Goal: Information Seeking & Learning: Learn about a topic

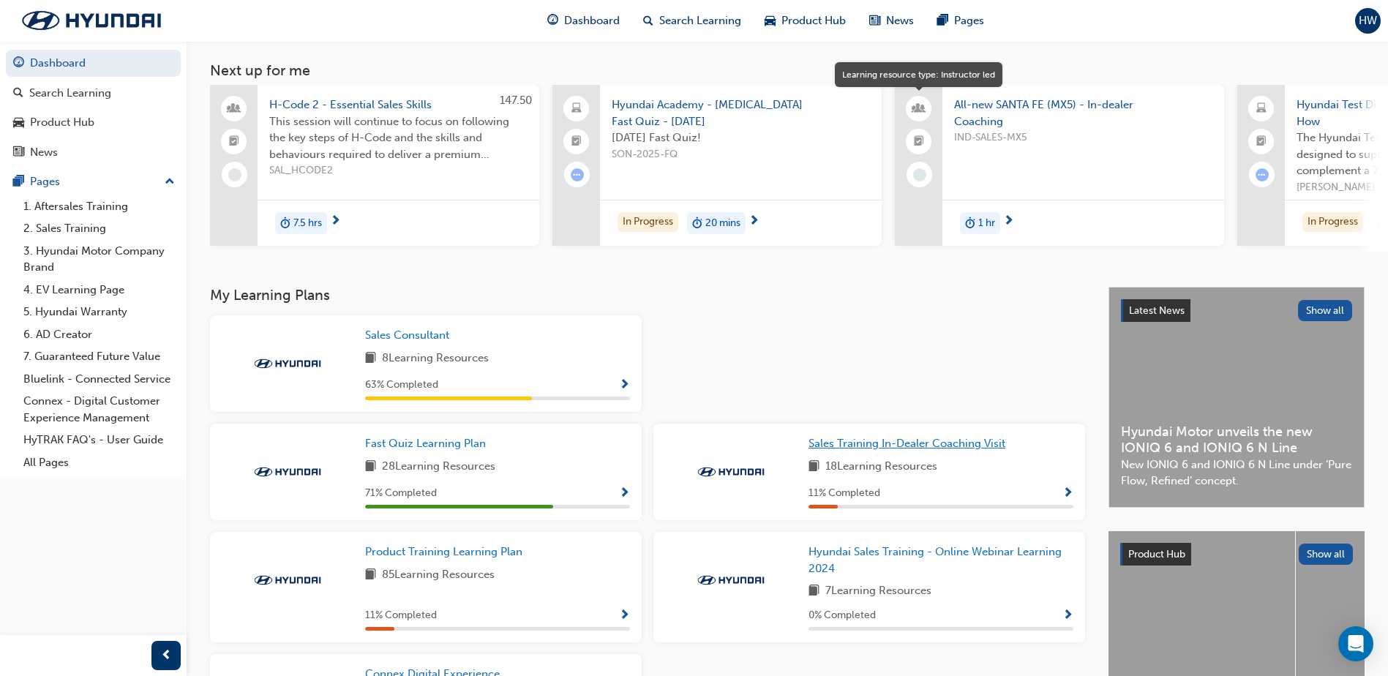
scroll to position [330, 0]
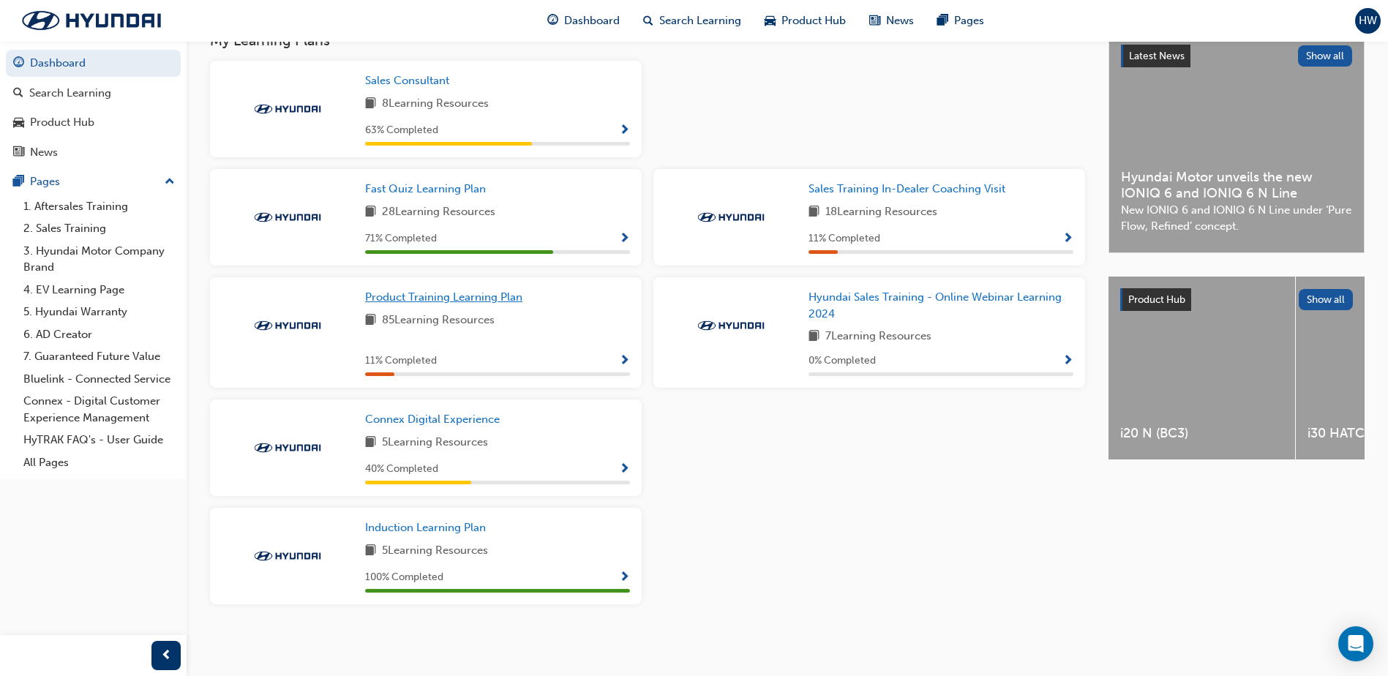
click at [476, 303] on span "Product Training Learning Plan" at bounding box center [443, 297] width 157 height 13
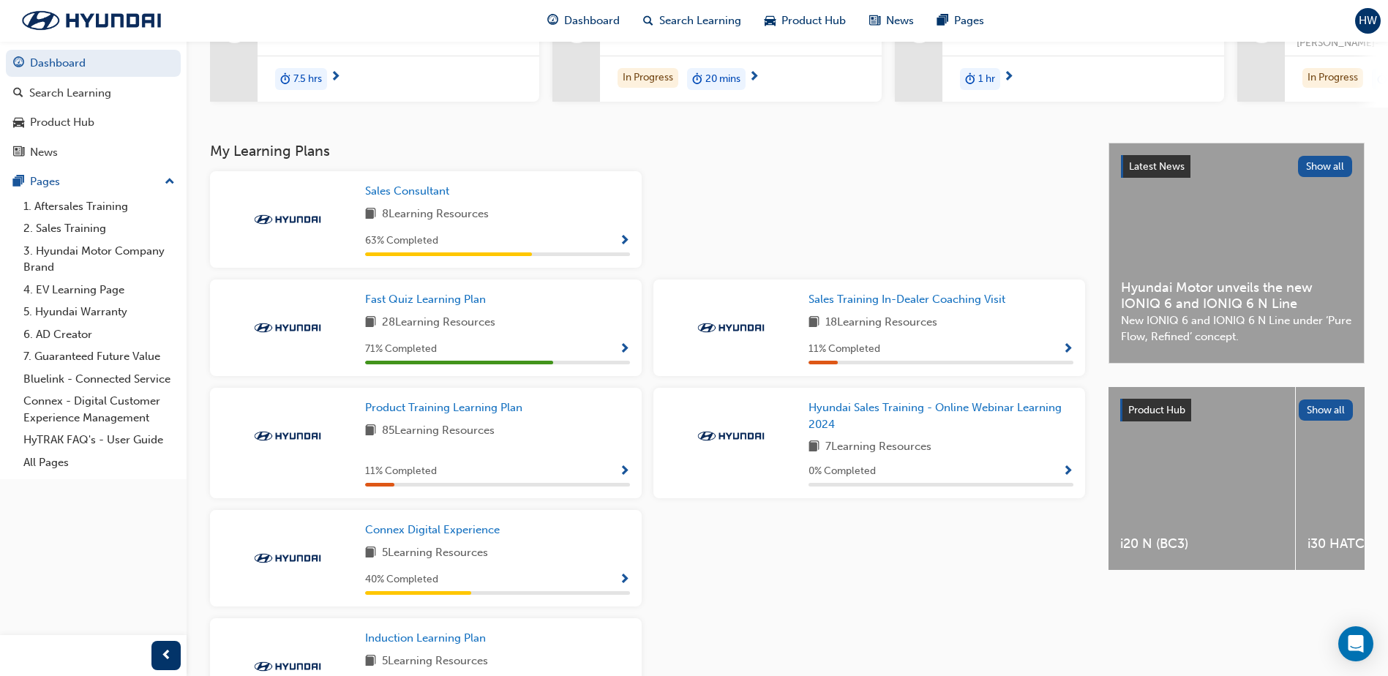
scroll to position [220, 0]
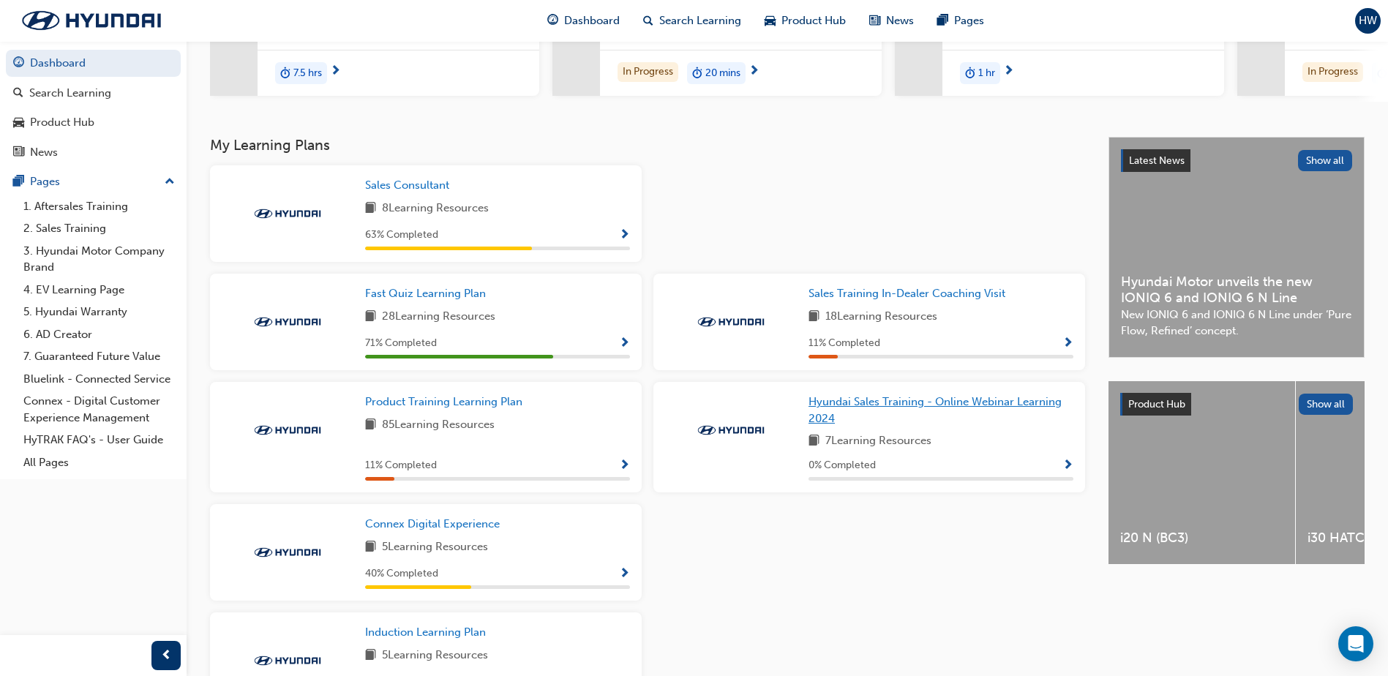
click at [869, 415] on link "Hyundai Sales Training - Online Webinar Learning 2024" at bounding box center [941, 410] width 265 height 33
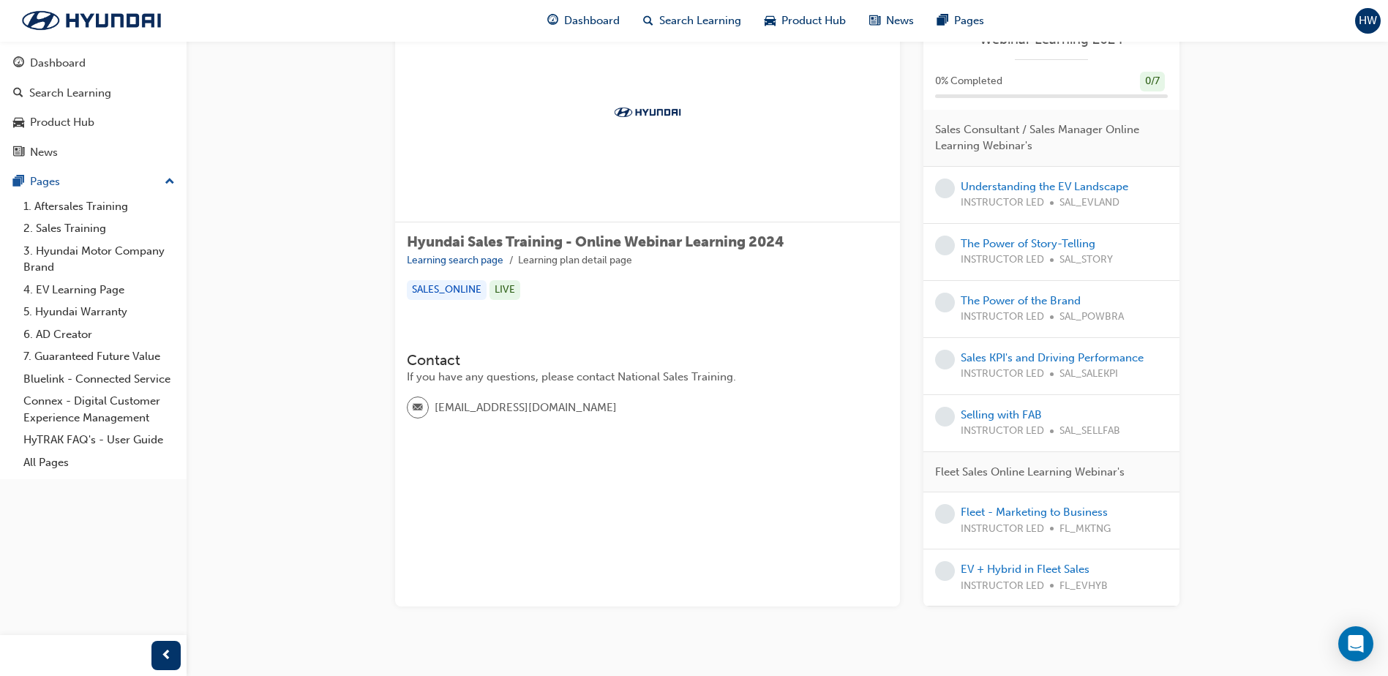
scroll to position [111, 0]
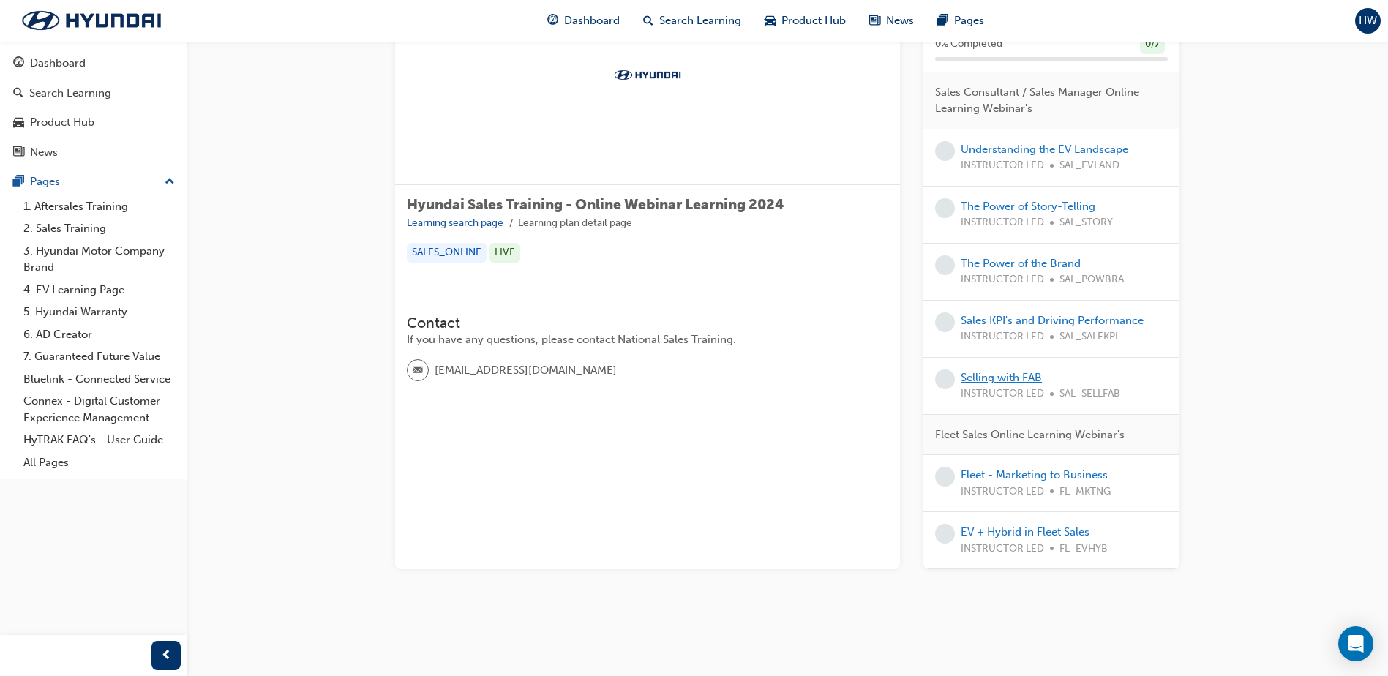
click at [991, 374] on link "Selling with FAB" at bounding box center [1001, 377] width 81 height 13
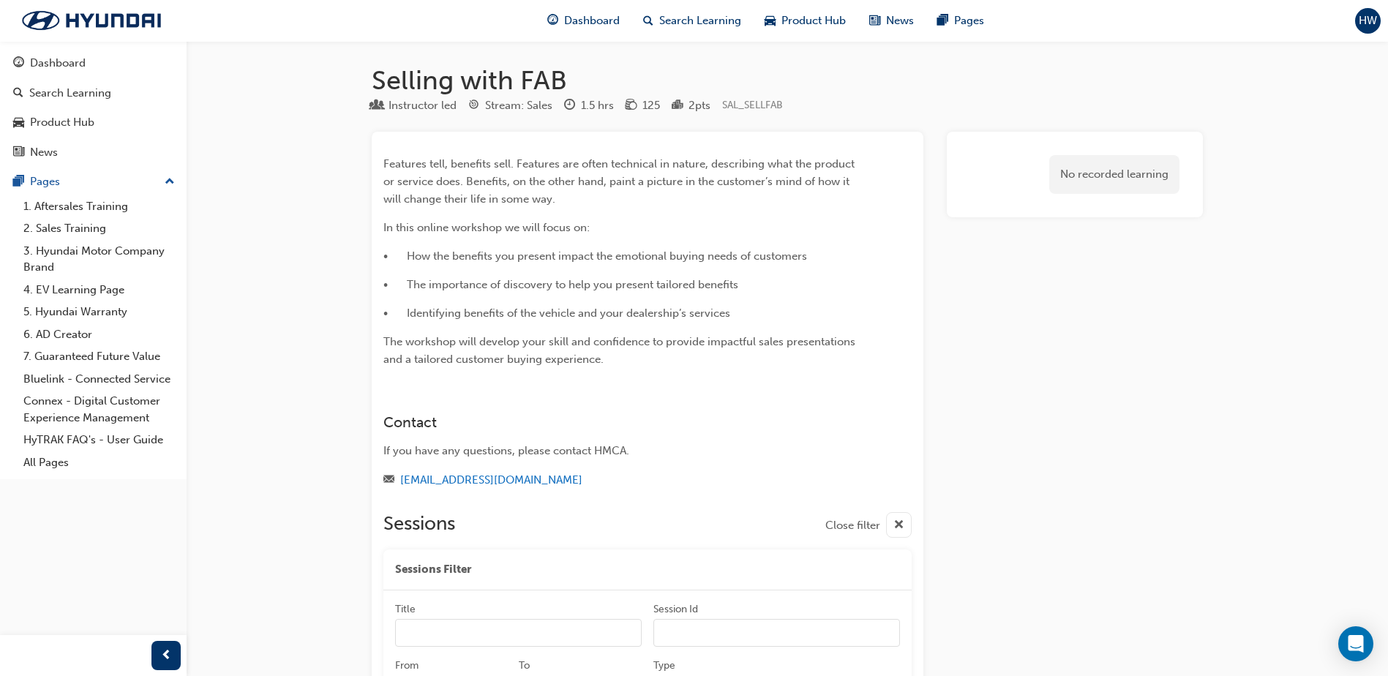
scroll to position [213, 0]
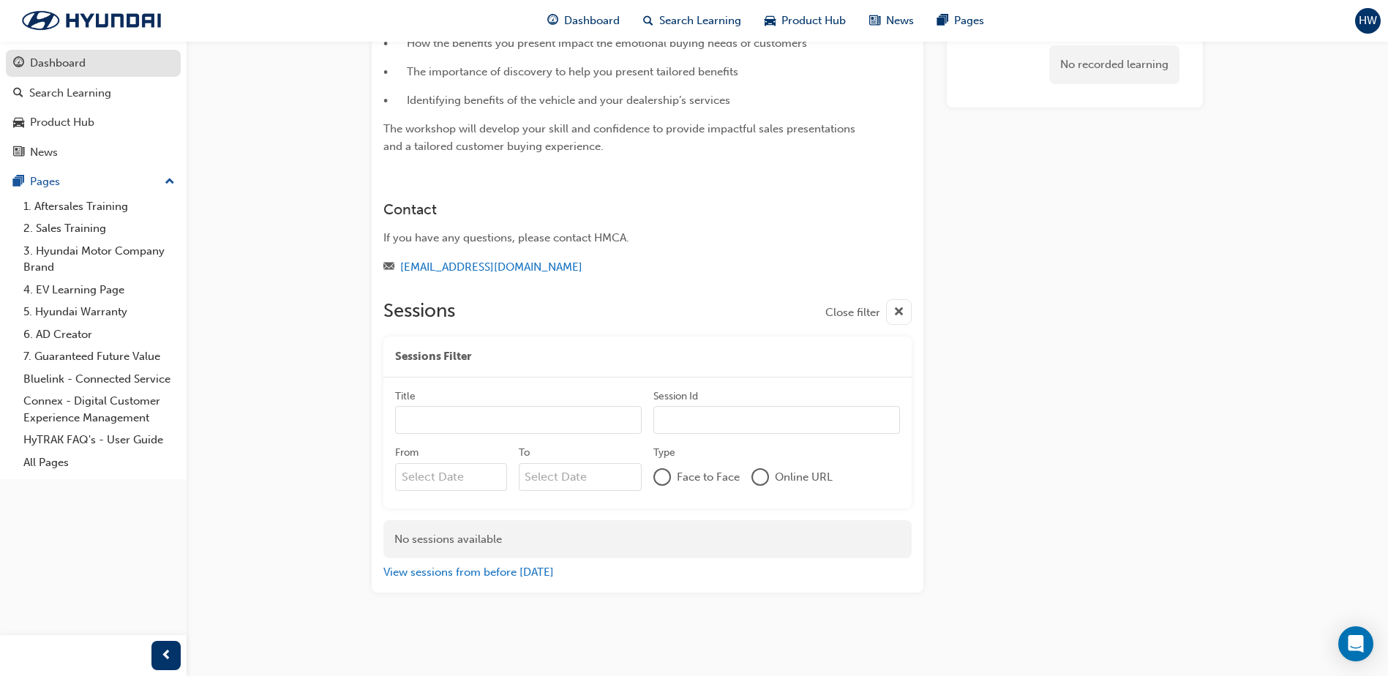
click at [64, 59] on div "Dashboard" at bounding box center [58, 63] width 56 height 17
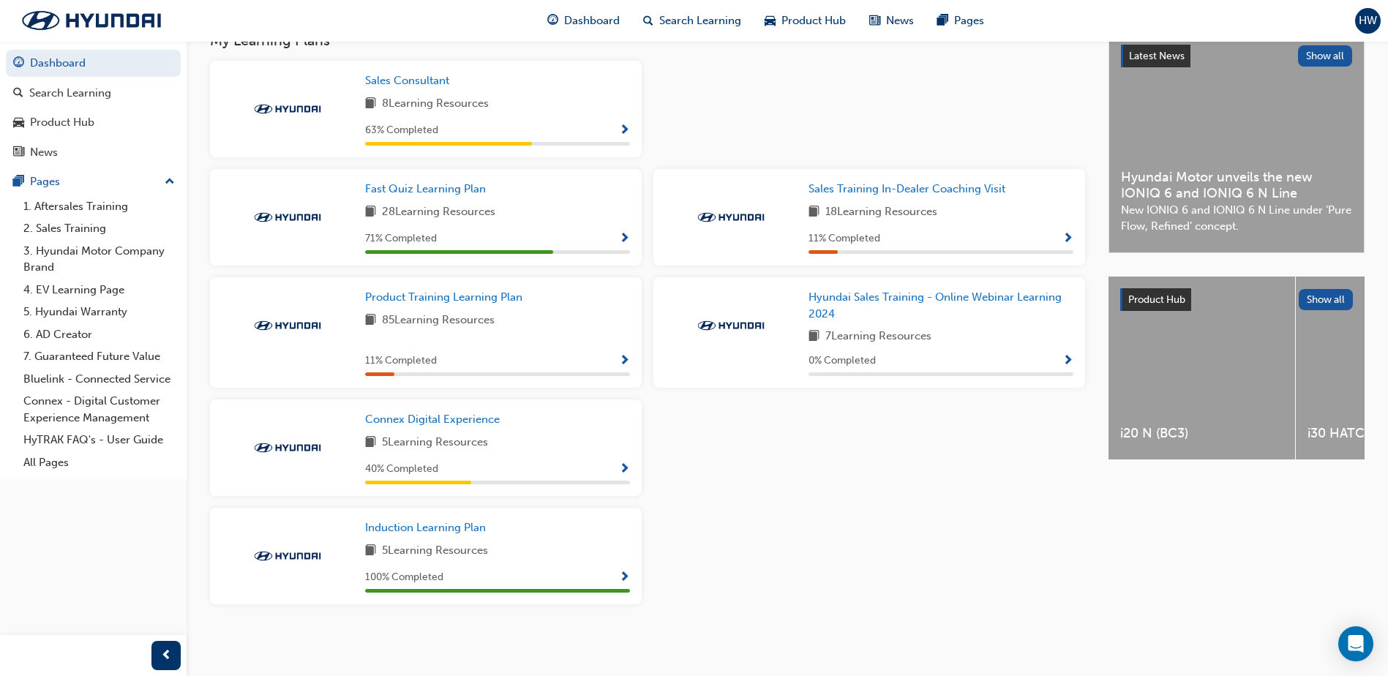
scroll to position [330, 0]
click at [479, 421] on span "Connex Digital Experience" at bounding box center [432, 419] width 135 height 13
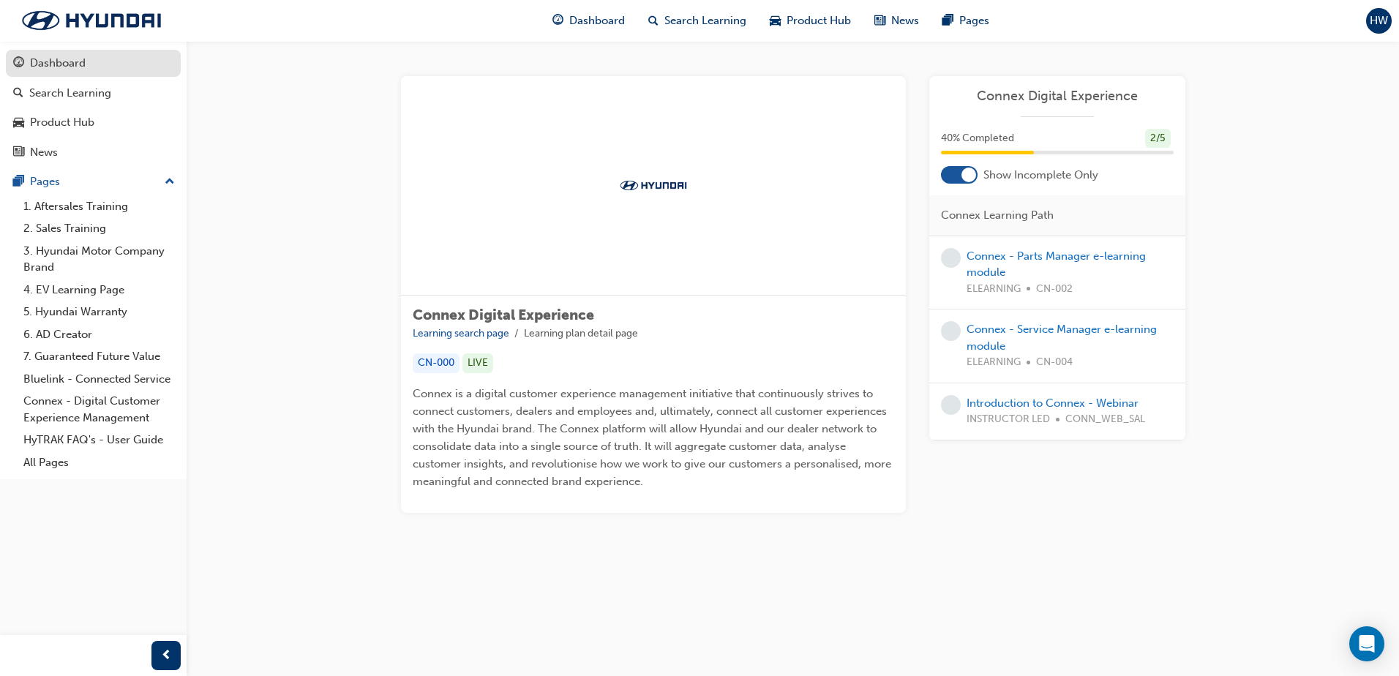
click at [65, 59] on div "Dashboard" at bounding box center [58, 63] width 56 height 17
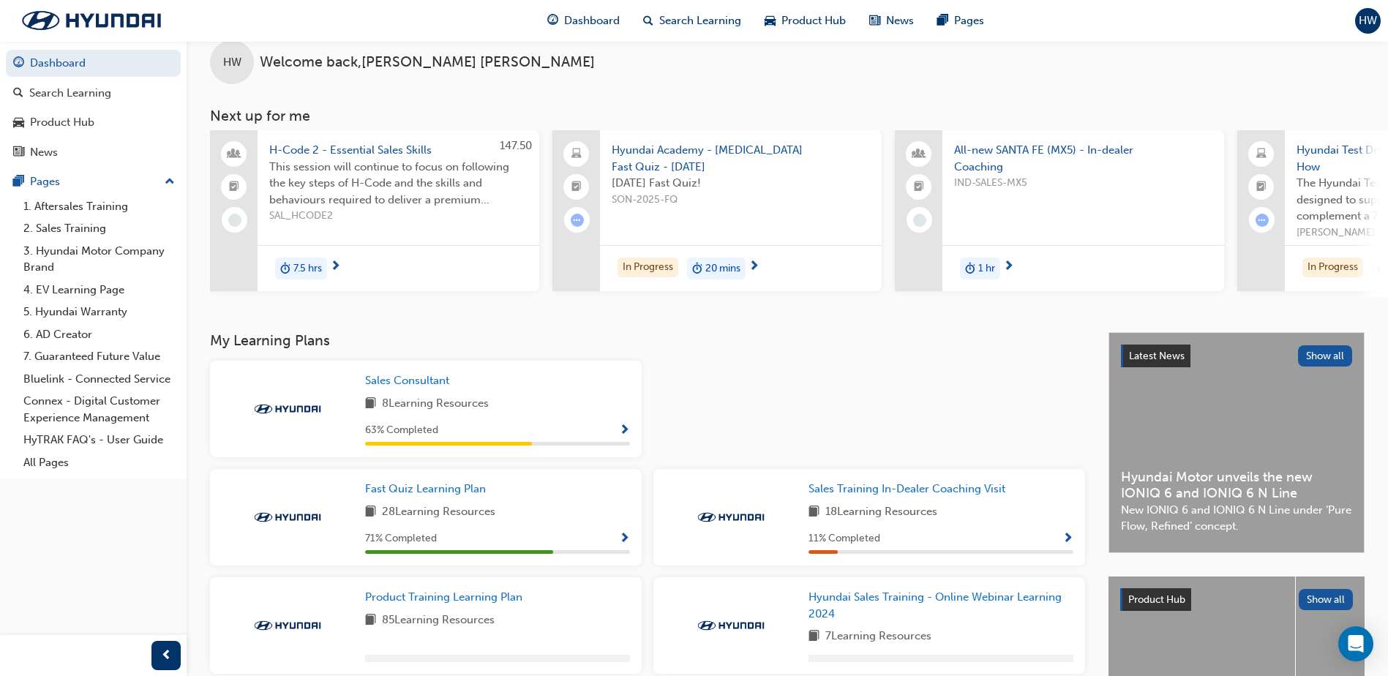
scroll to position [220, 0]
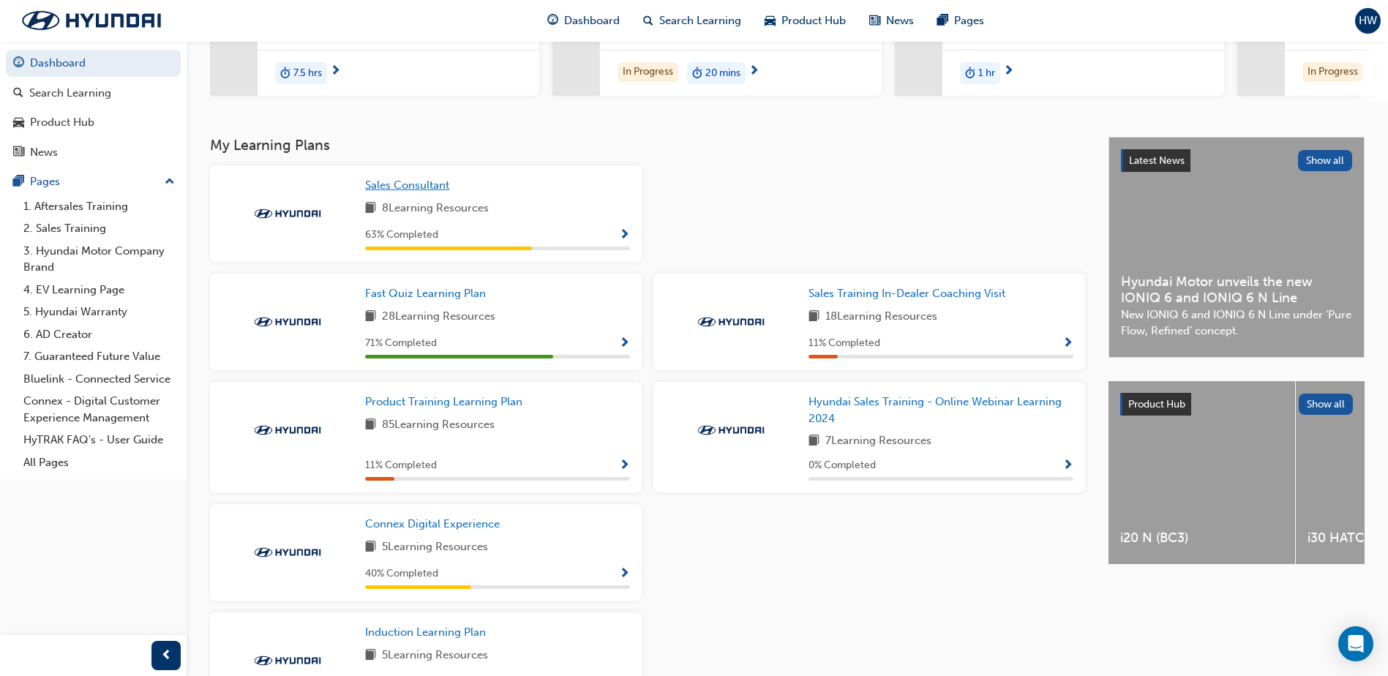
click at [419, 192] on span "Sales Consultant" at bounding box center [407, 185] width 84 height 13
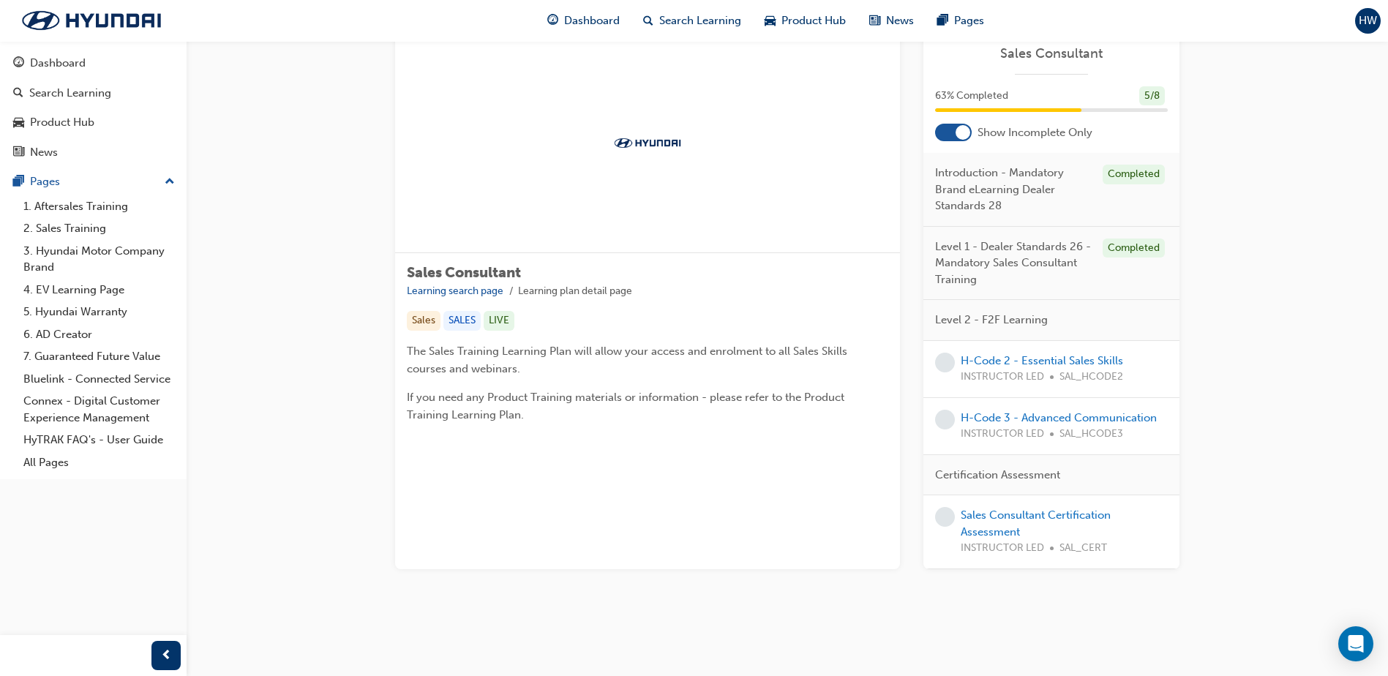
scroll to position [223, 0]
click at [961, 125] on div at bounding box center [963, 132] width 15 height 15
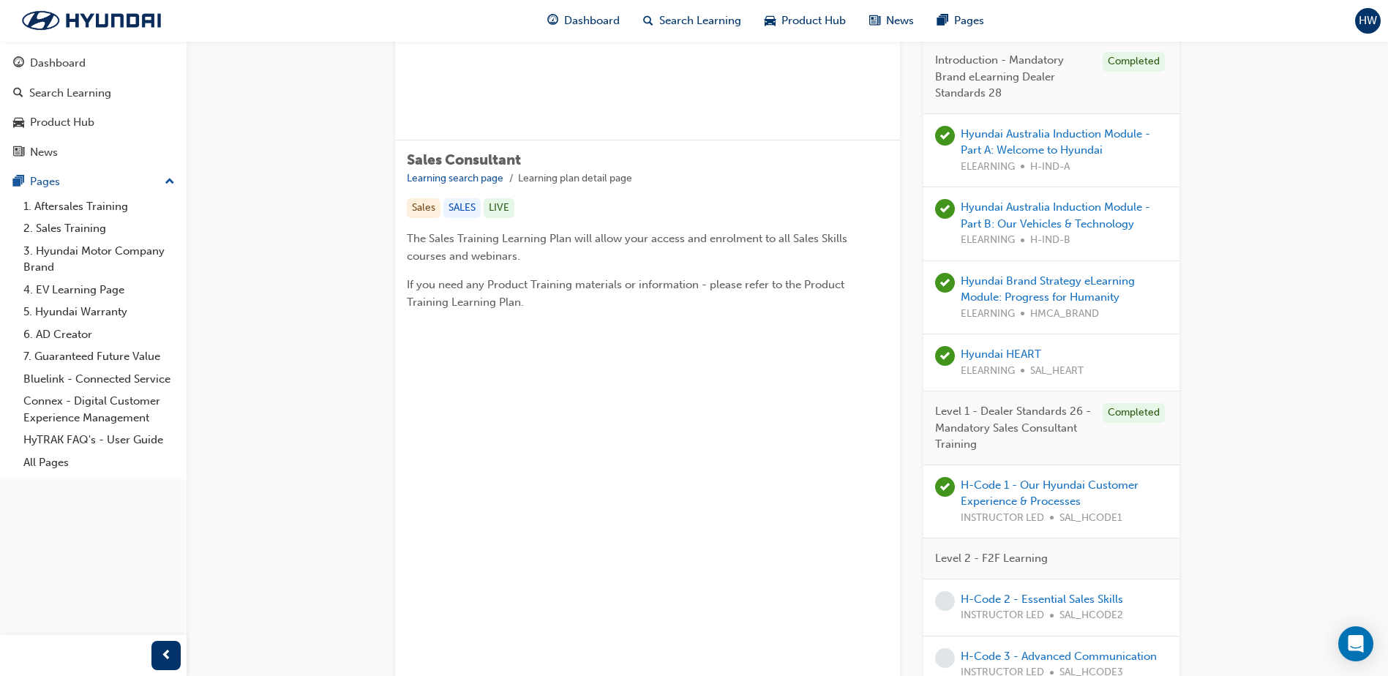
scroll to position [77, 0]
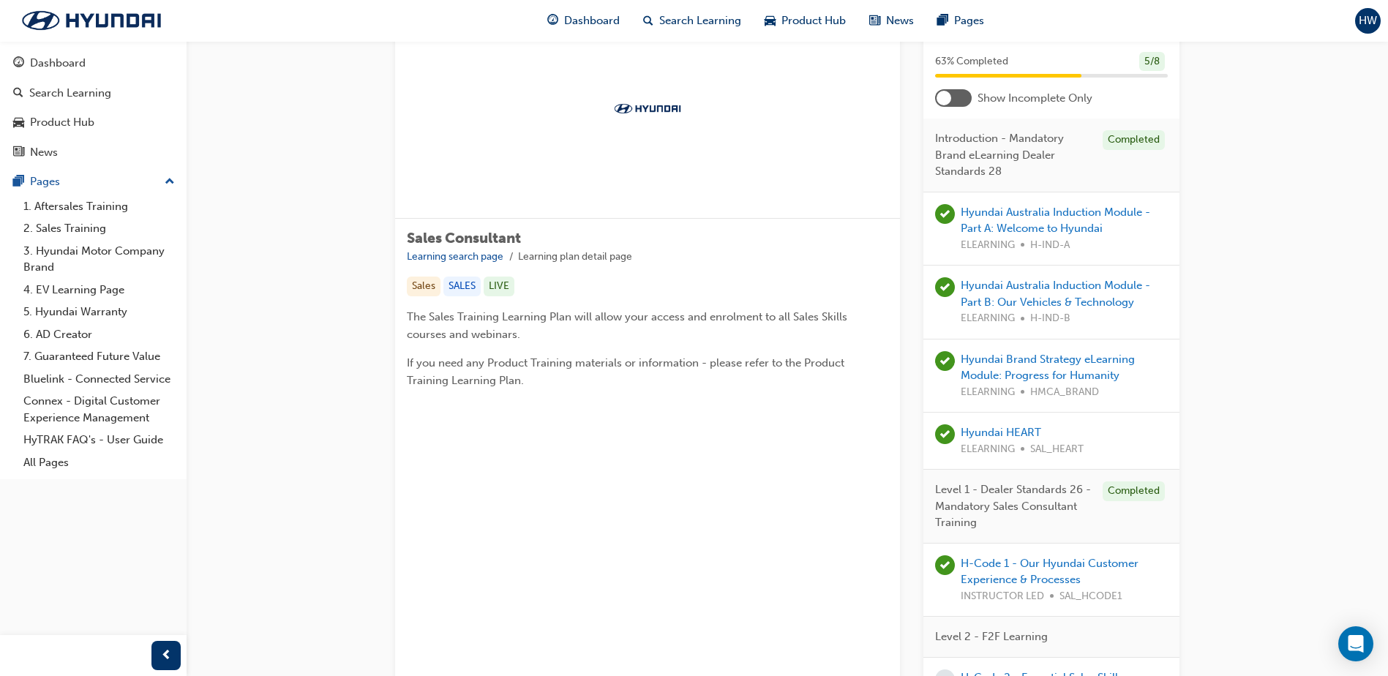
click at [949, 100] on div at bounding box center [944, 98] width 15 height 15
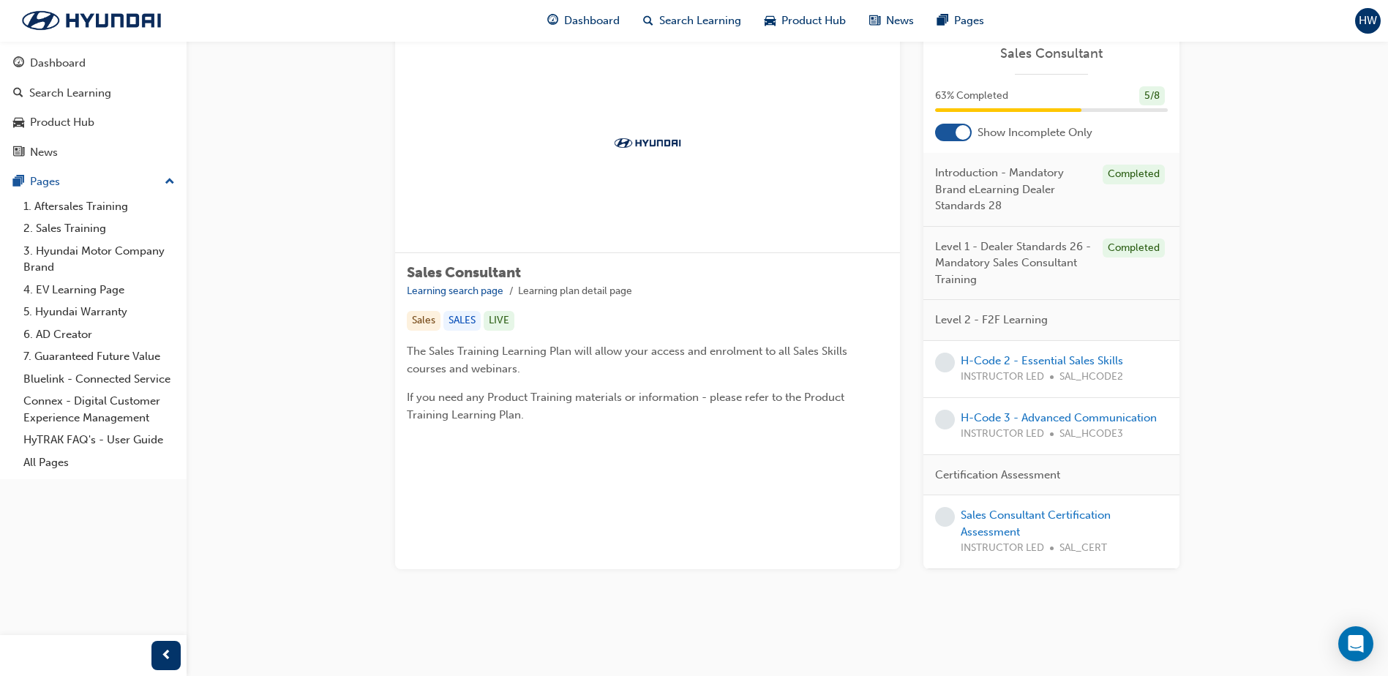
scroll to position [223, 0]
click at [62, 59] on div "Dashboard" at bounding box center [58, 63] width 56 height 17
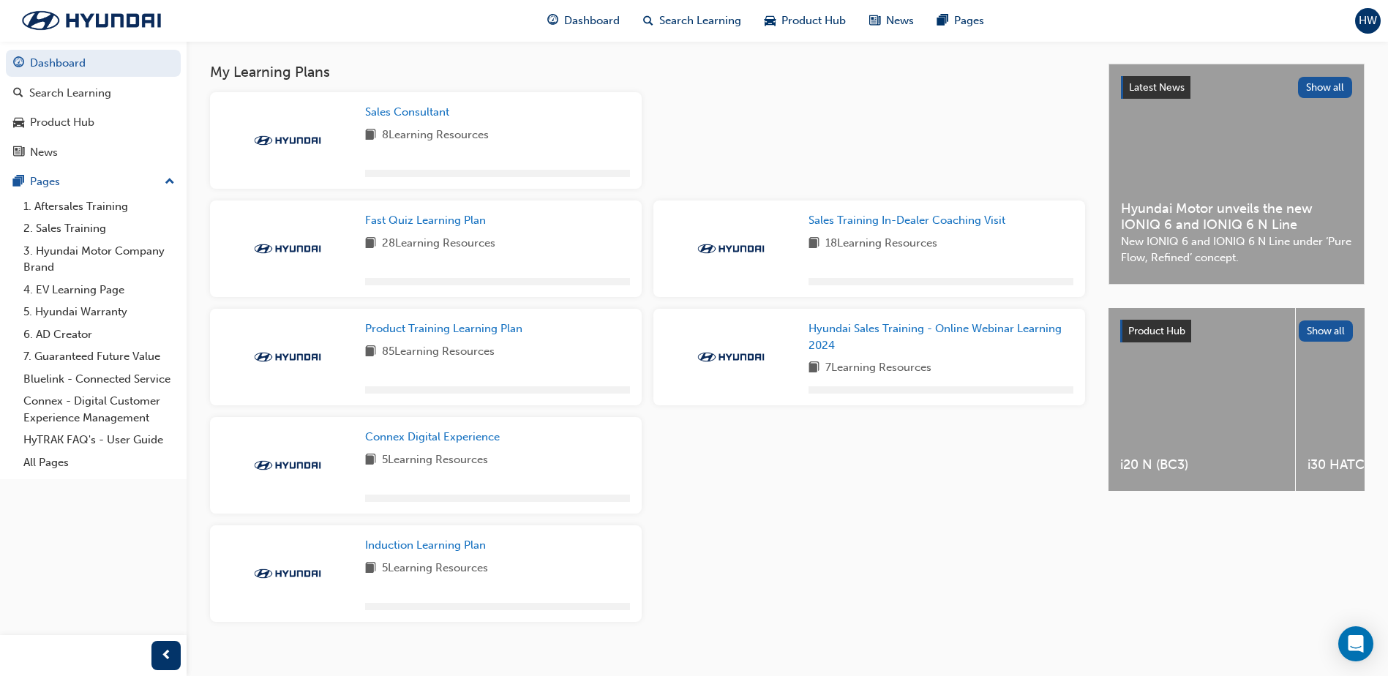
scroll to position [316, 0]
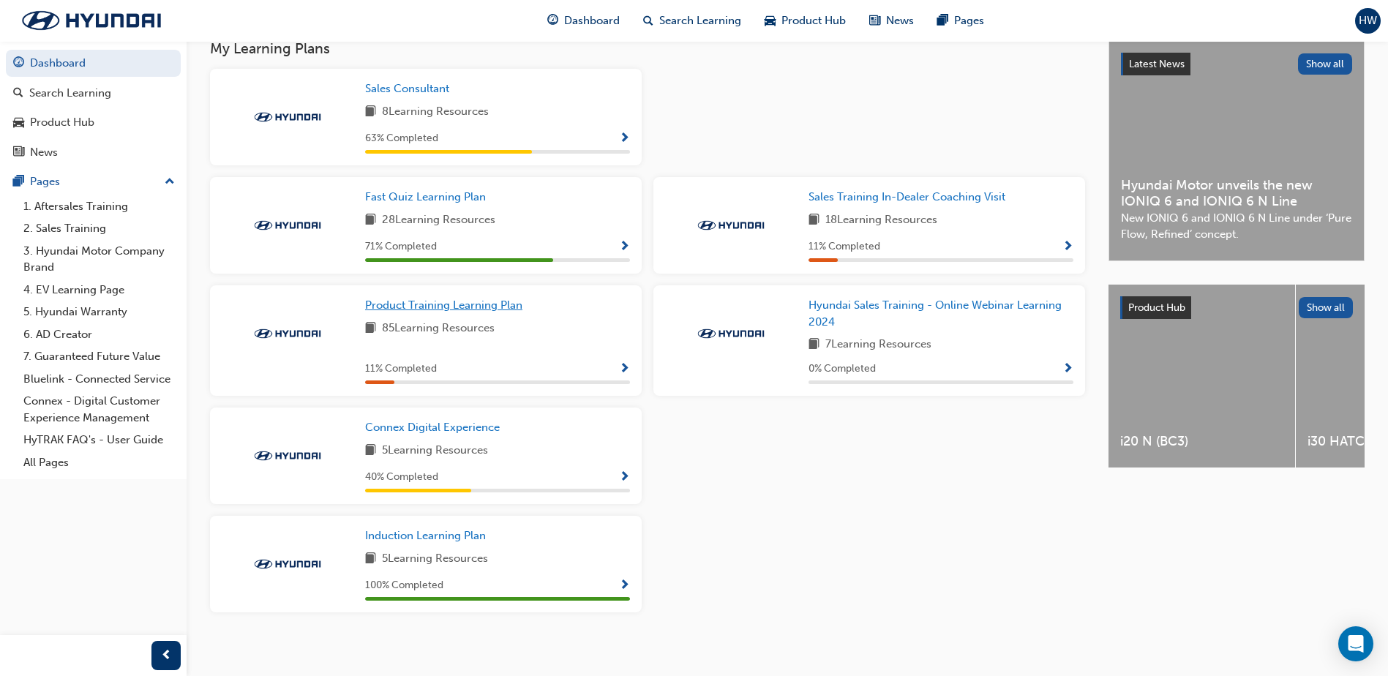
click at [470, 310] on span "Product Training Learning Plan" at bounding box center [443, 305] width 157 height 13
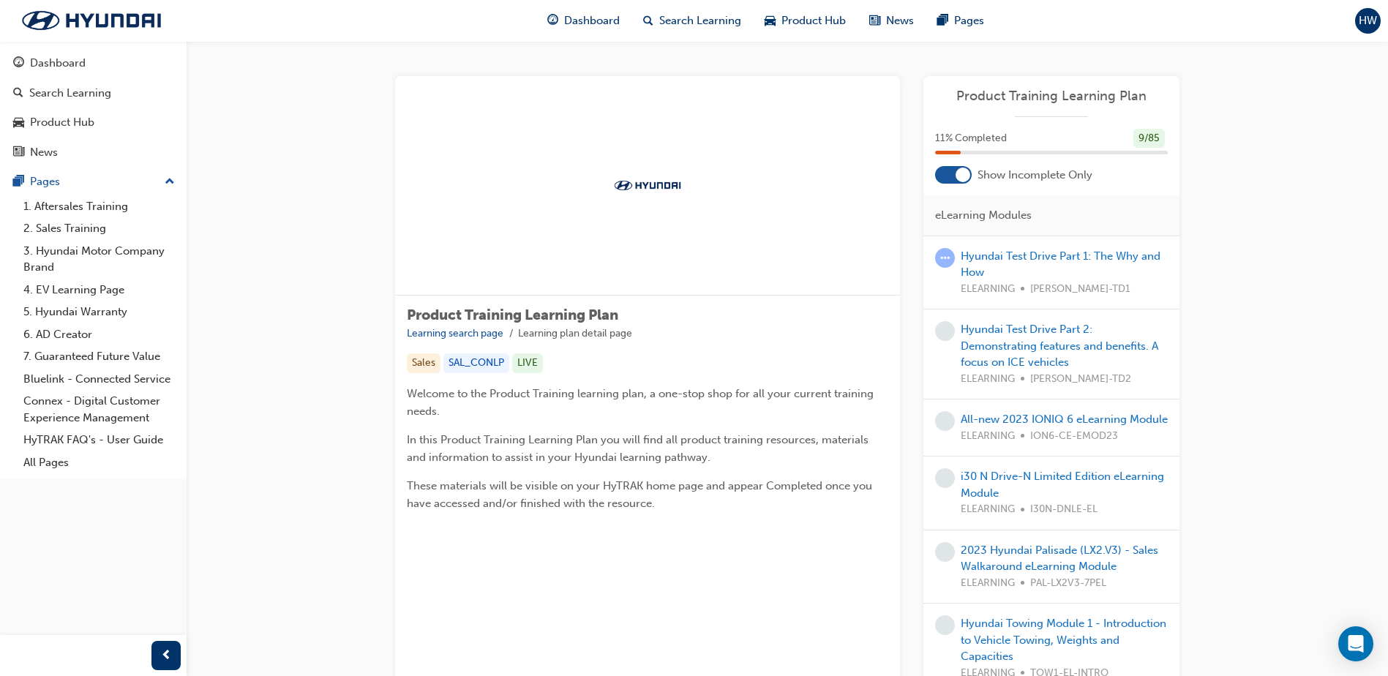
click at [961, 171] on div at bounding box center [963, 175] width 15 height 15
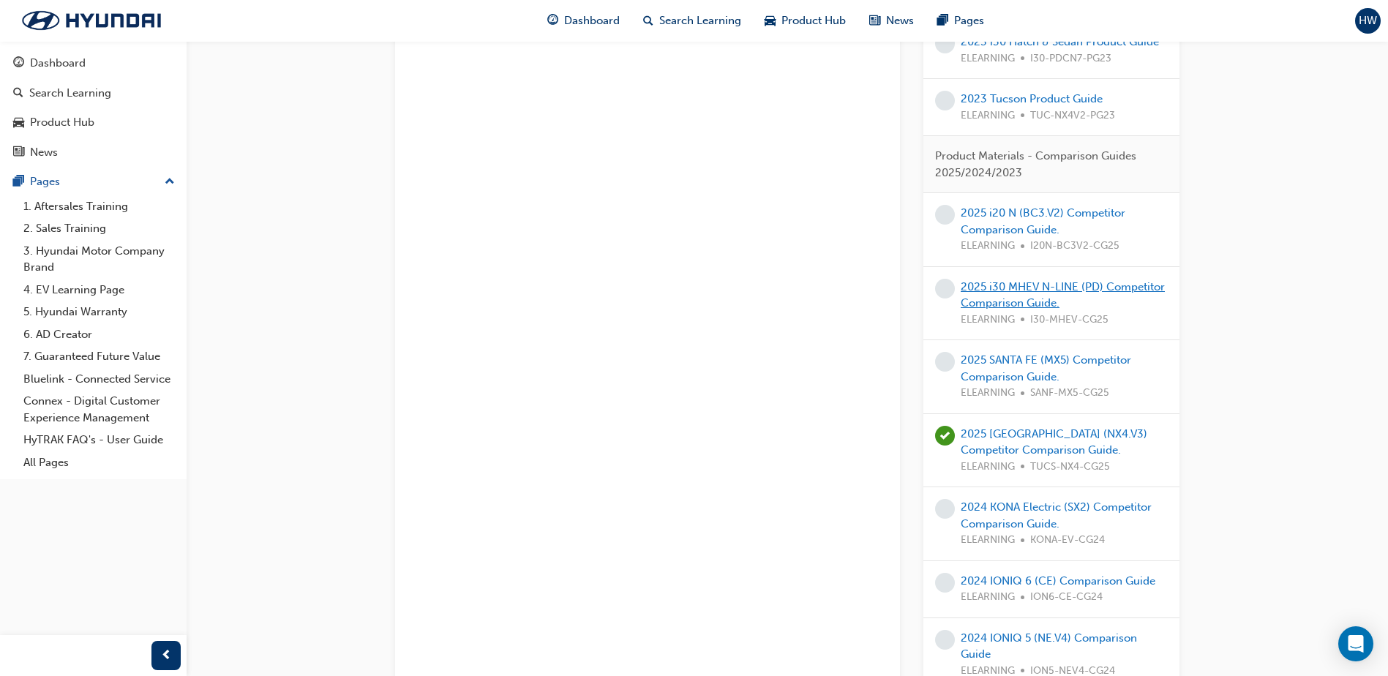
scroll to position [1610, 0]
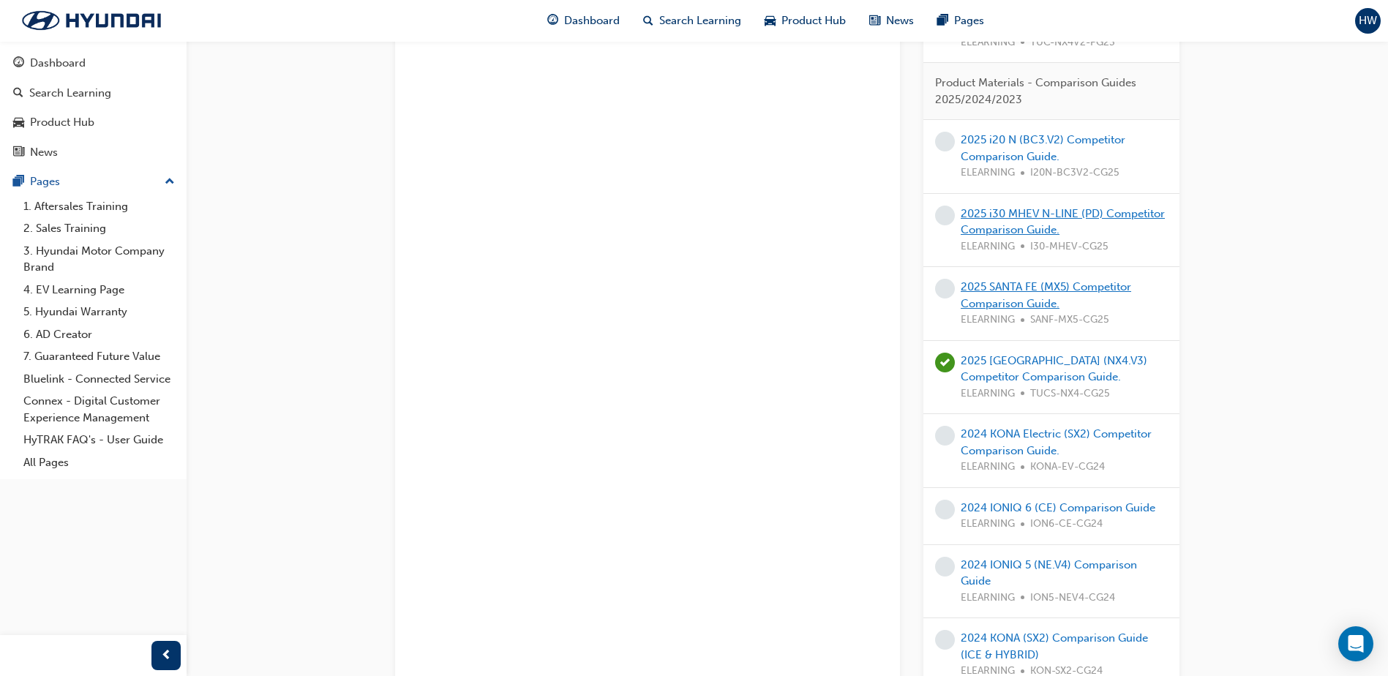
click at [1004, 310] on link "2025 SANTA FE (MX5) Competitor Comparison Guide." at bounding box center [1046, 295] width 171 height 30
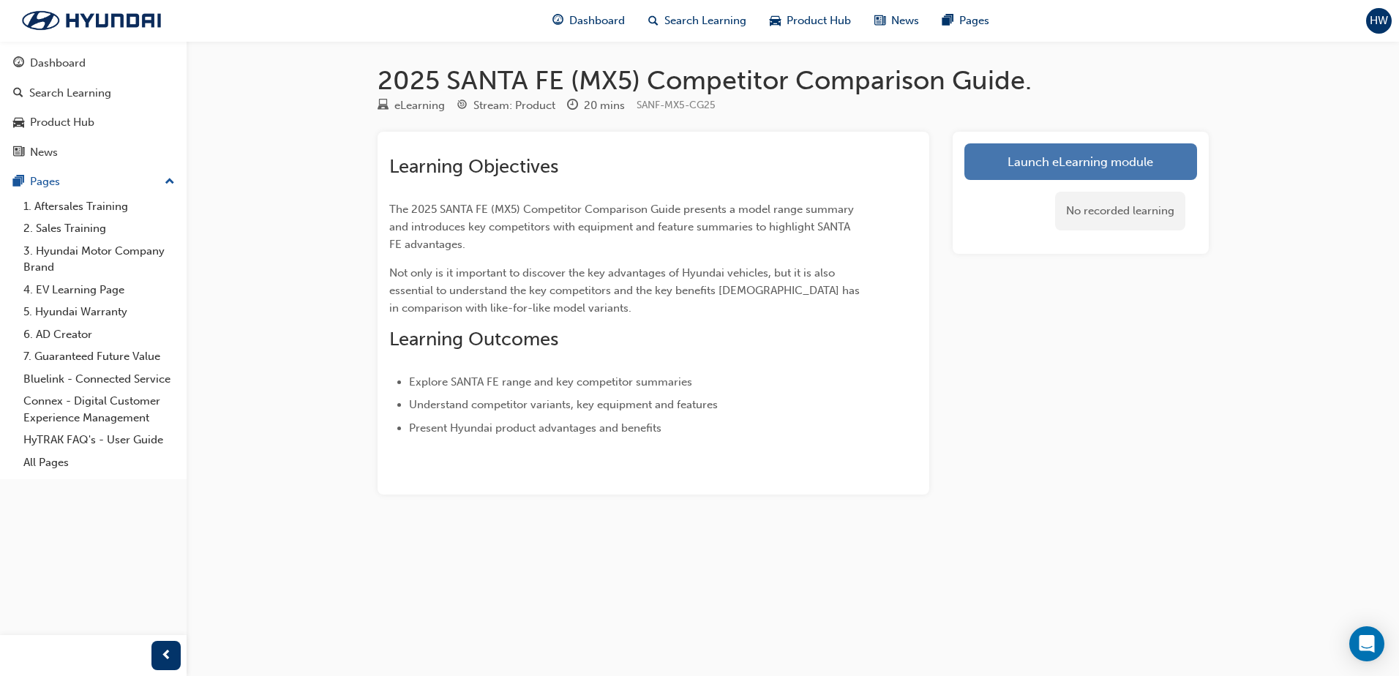
click at [1000, 155] on link "Launch eLearning module" at bounding box center [1081, 161] width 233 height 37
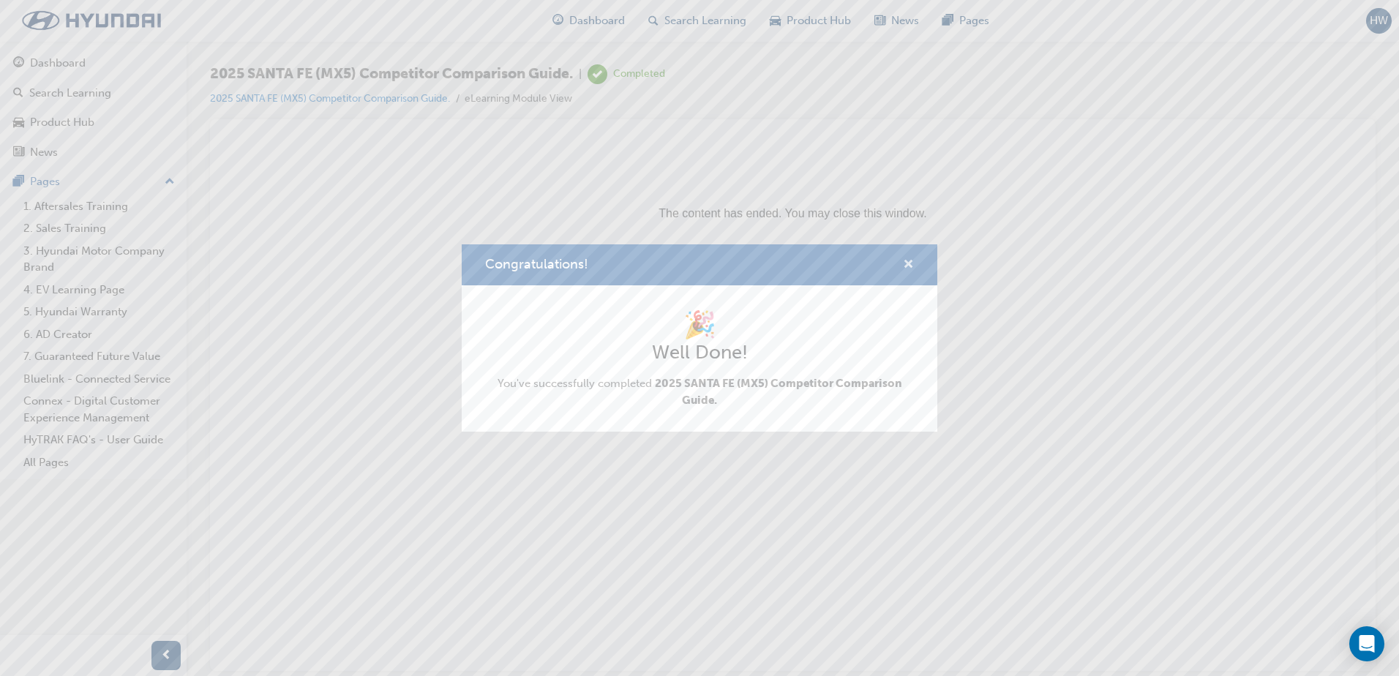
click at [910, 262] on span "cross-icon" at bounding box center [908, 265] width 11 height 13
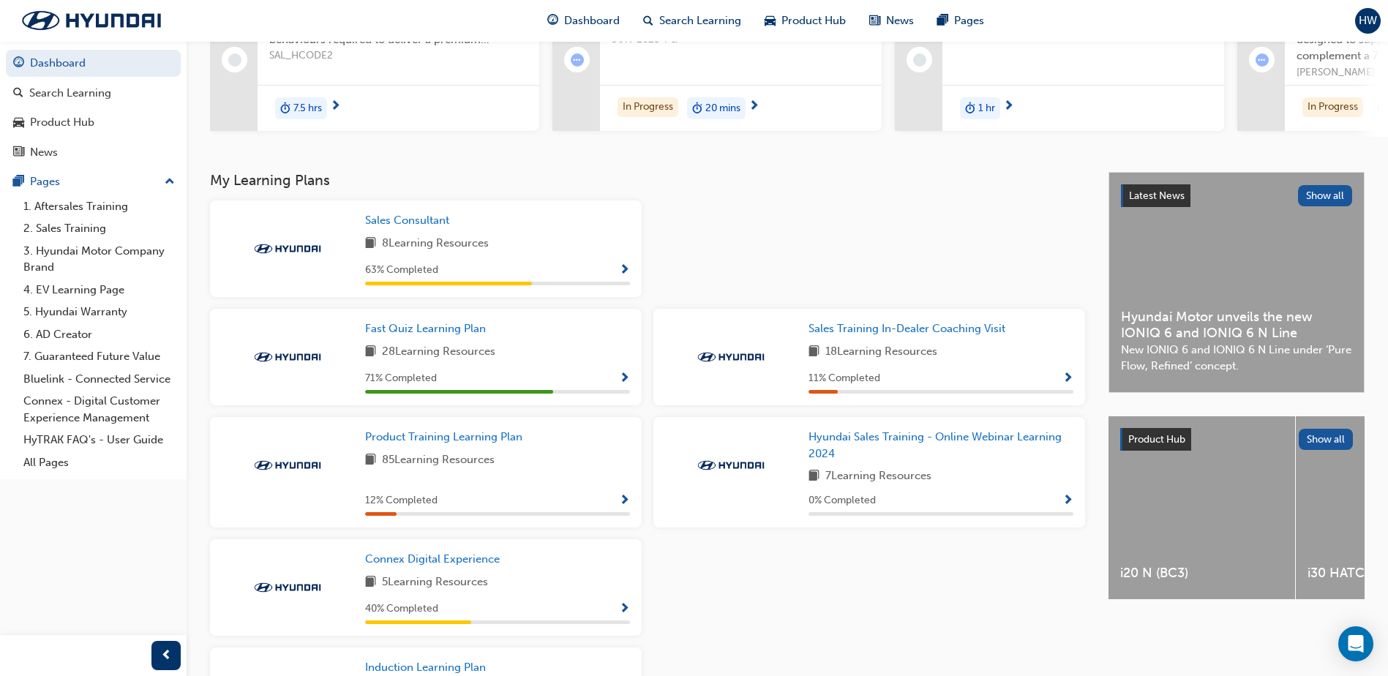
scroll to position [220, 0]
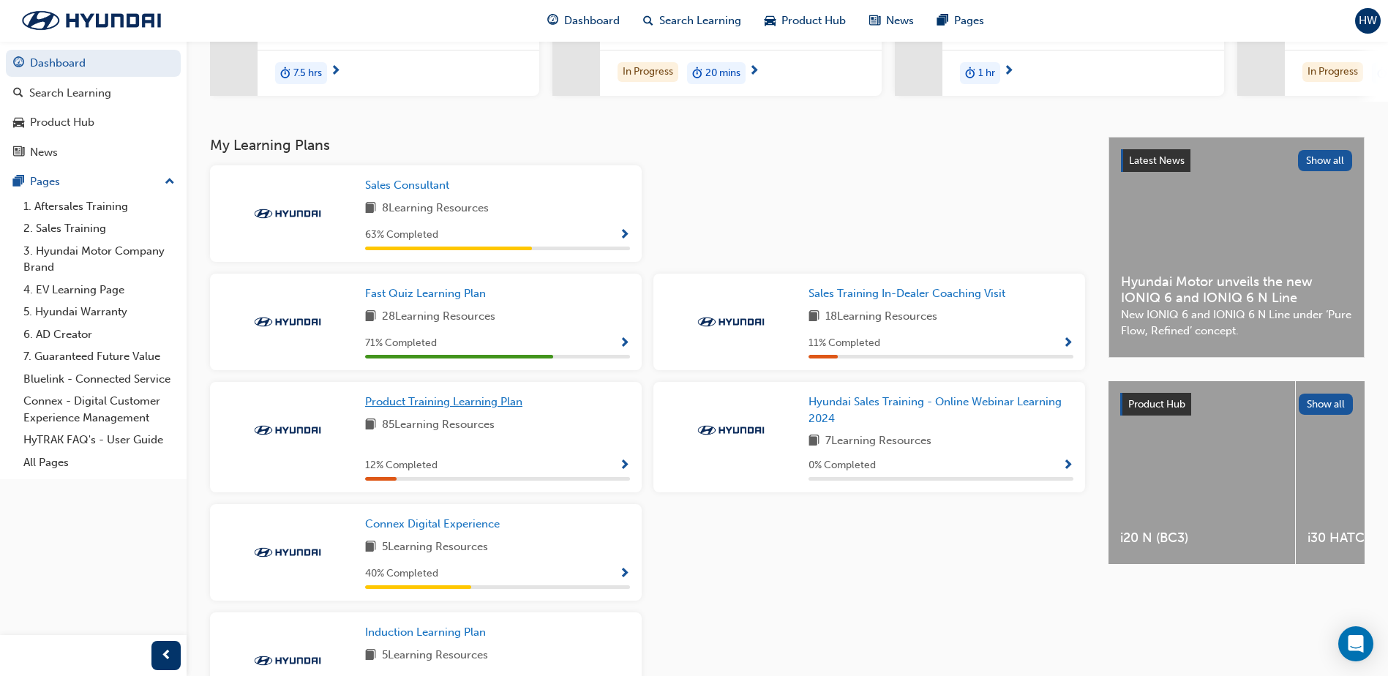
click at [468, 405] on span "Product Training Learning Plan" at bounding box center [443, 401] width 157 height 13
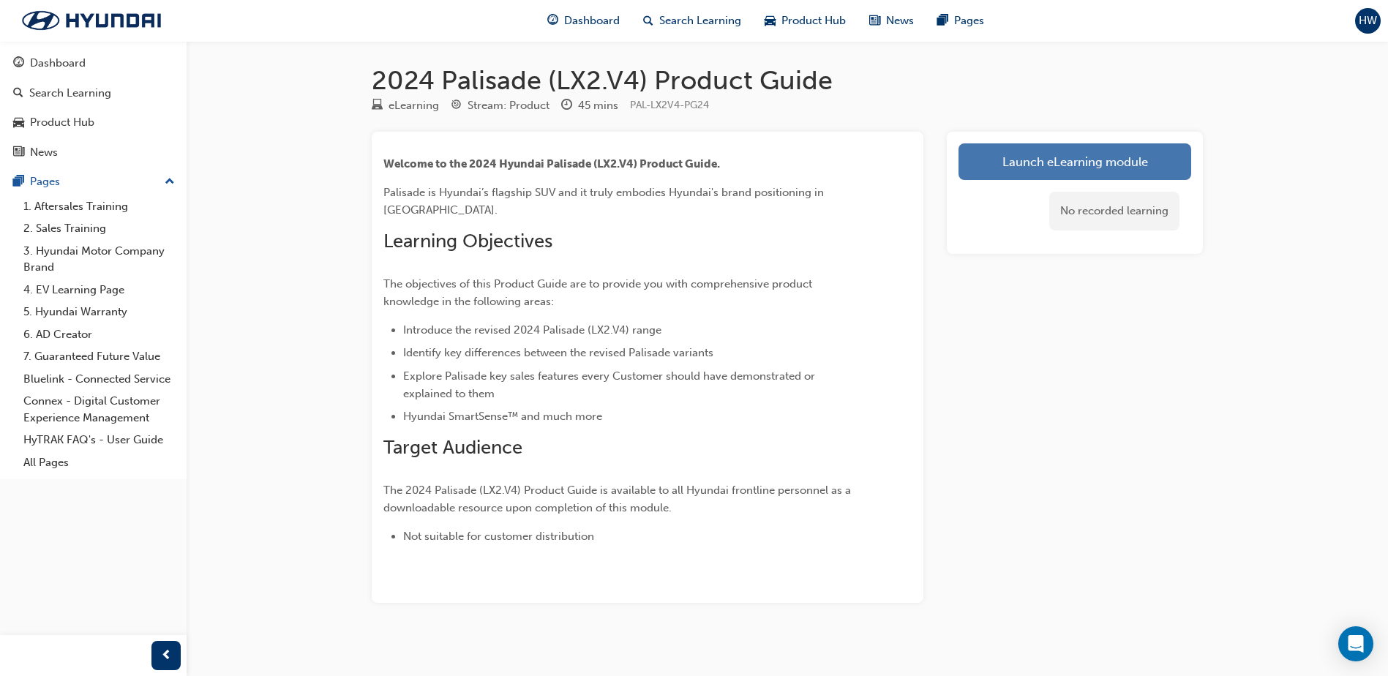
click at [1000, 163] on link "Launch eLearning module" at bounding box center [1075, 161] width 233 height 37
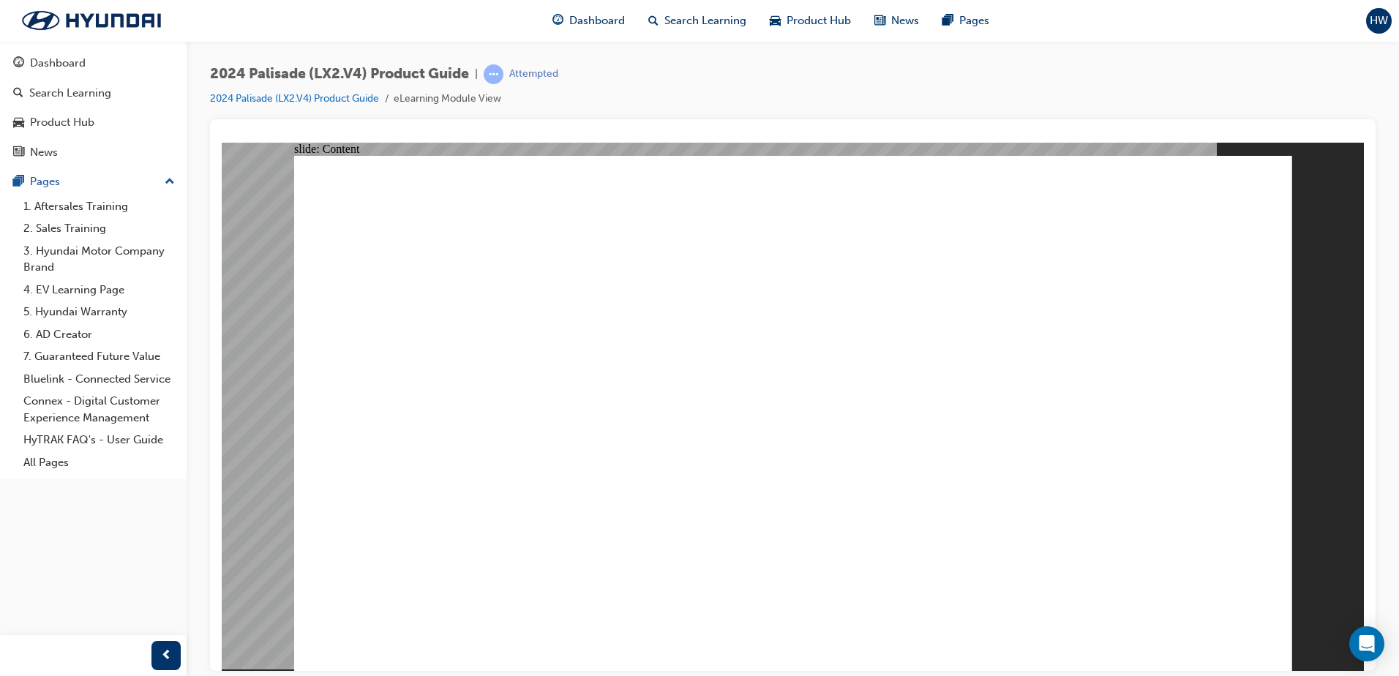
click at [222, 142] on image at bounding box center [222, 142] width 0 height 0
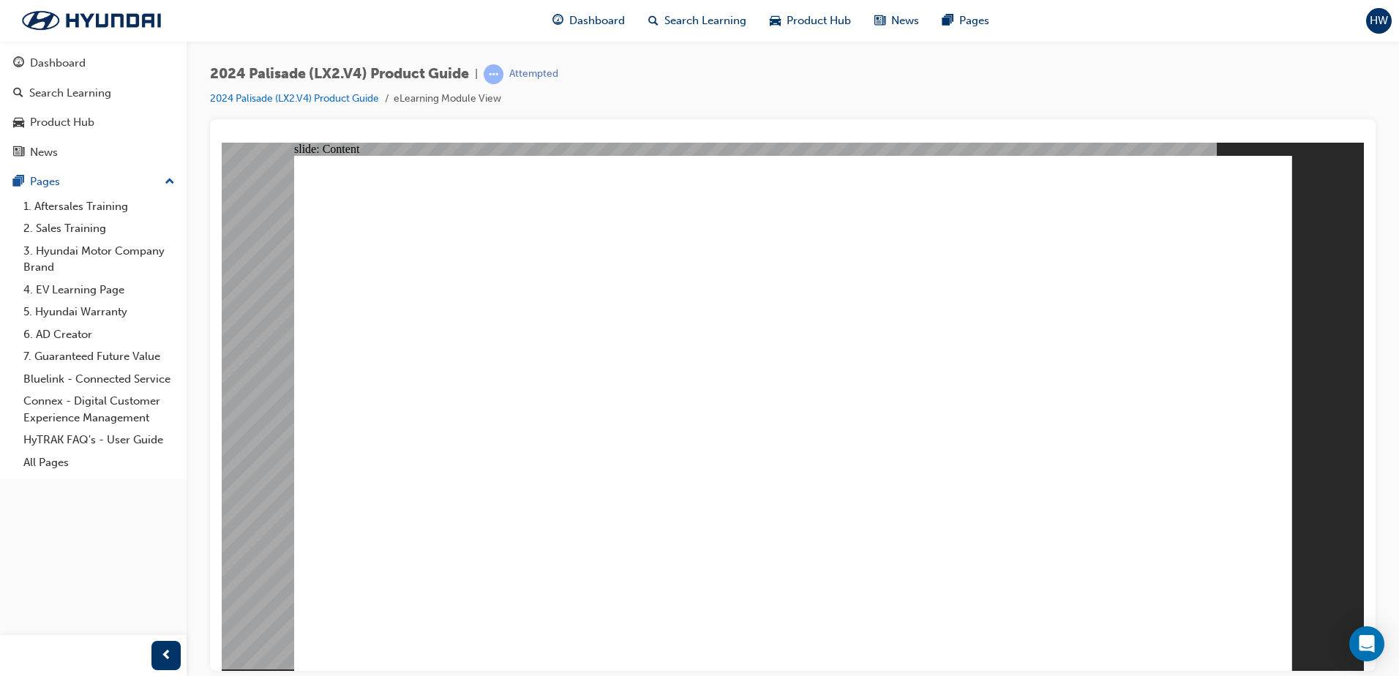
click at [222, 142] on image at bounding box center [222, 142] width 0 height 0
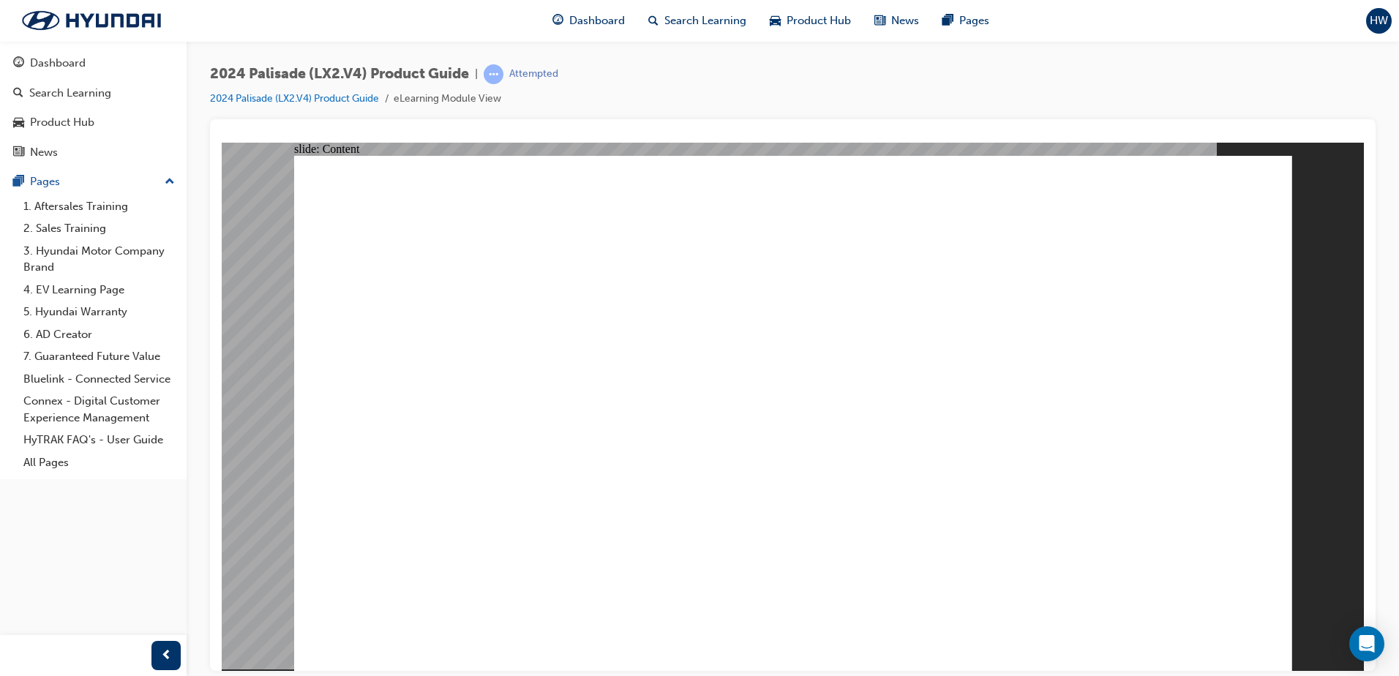
click at [222, 142] on image at bounding box center [222, 142] width 0 height 0
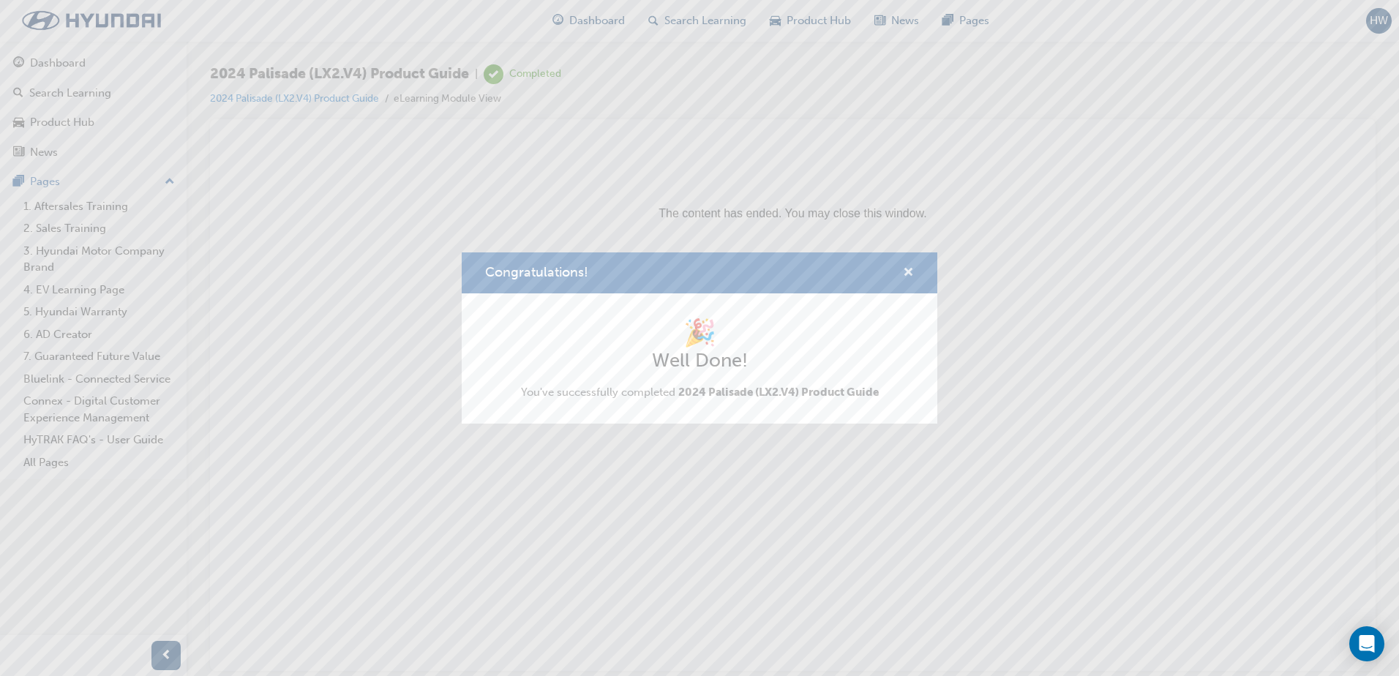
drag, startPoint x: 908, startPoint y: 273, endPoint x: 662, endPoint y: 49, distance: 333.1
click at [908, 273] on span "cross-icon" at bounding box center [908, 273] width 11 height 13
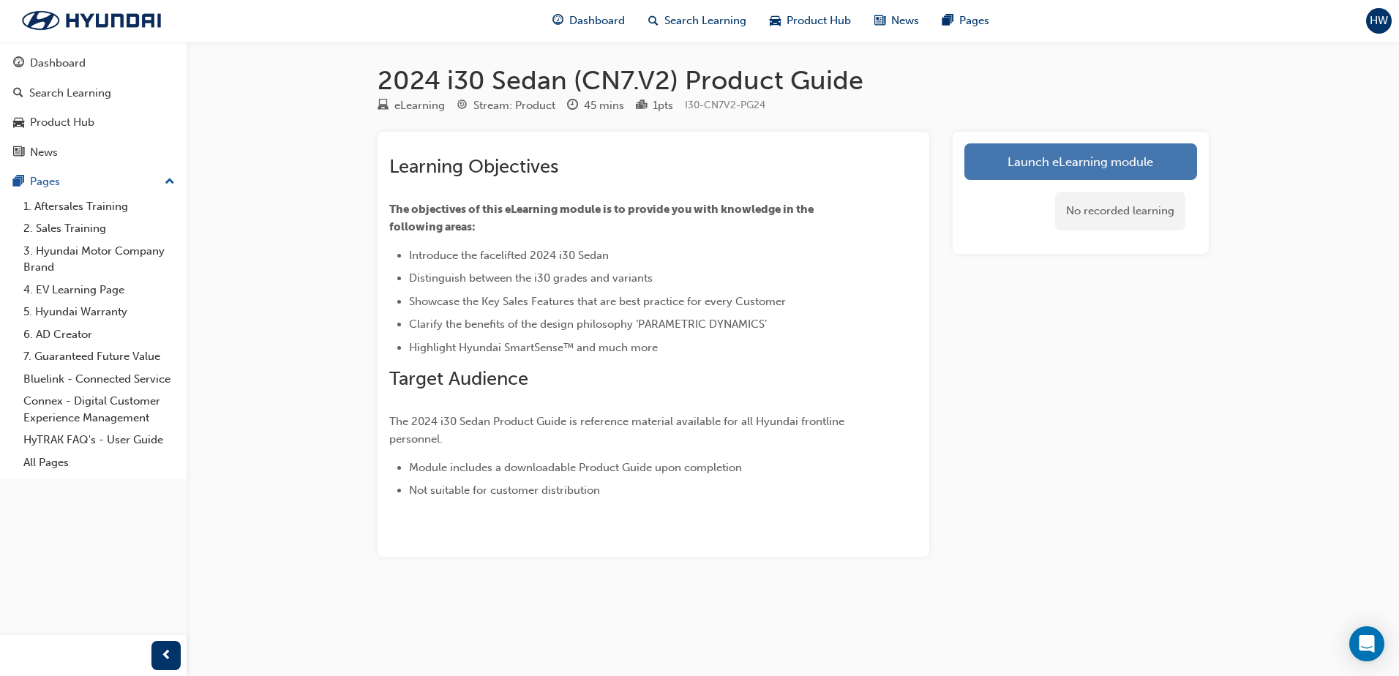
click at [1049, 160] on link "Launch eLearning module" at bounding box center [1081, 161] width 233 height 37
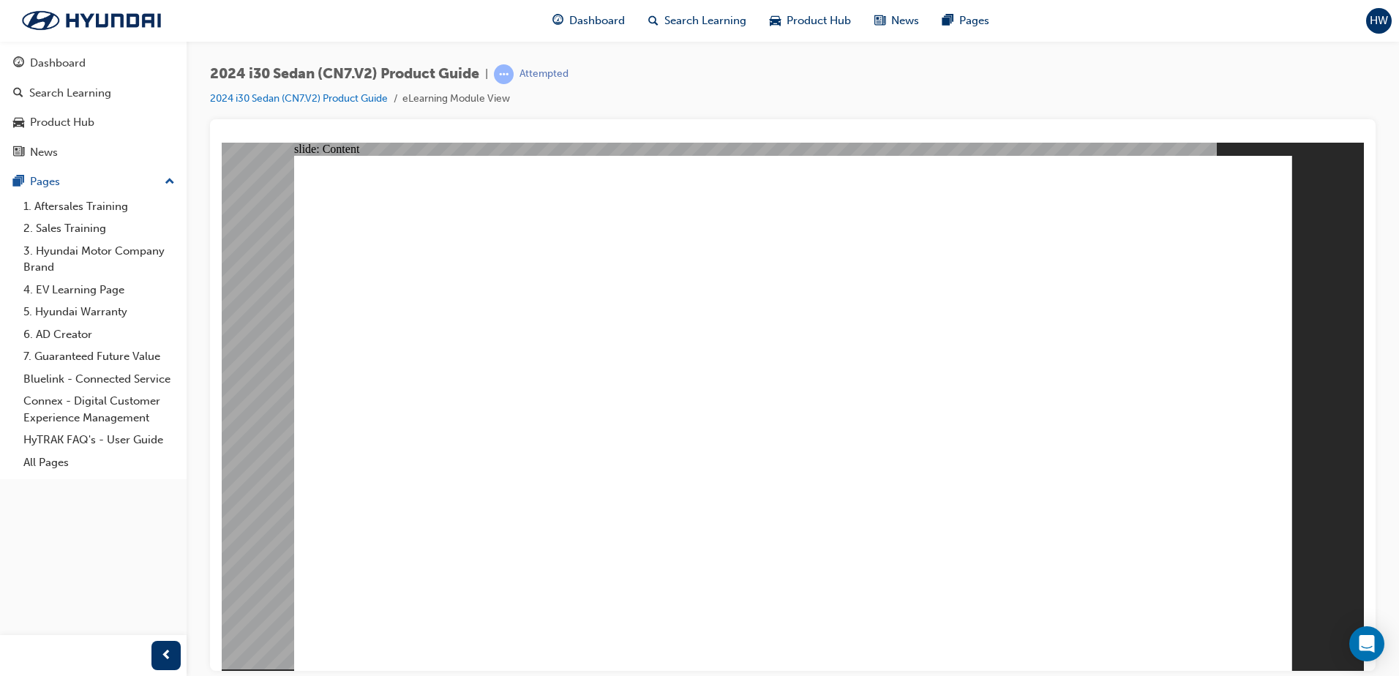
click at [222, 142] on image at bounding box center [222, 142] width 0 height 0
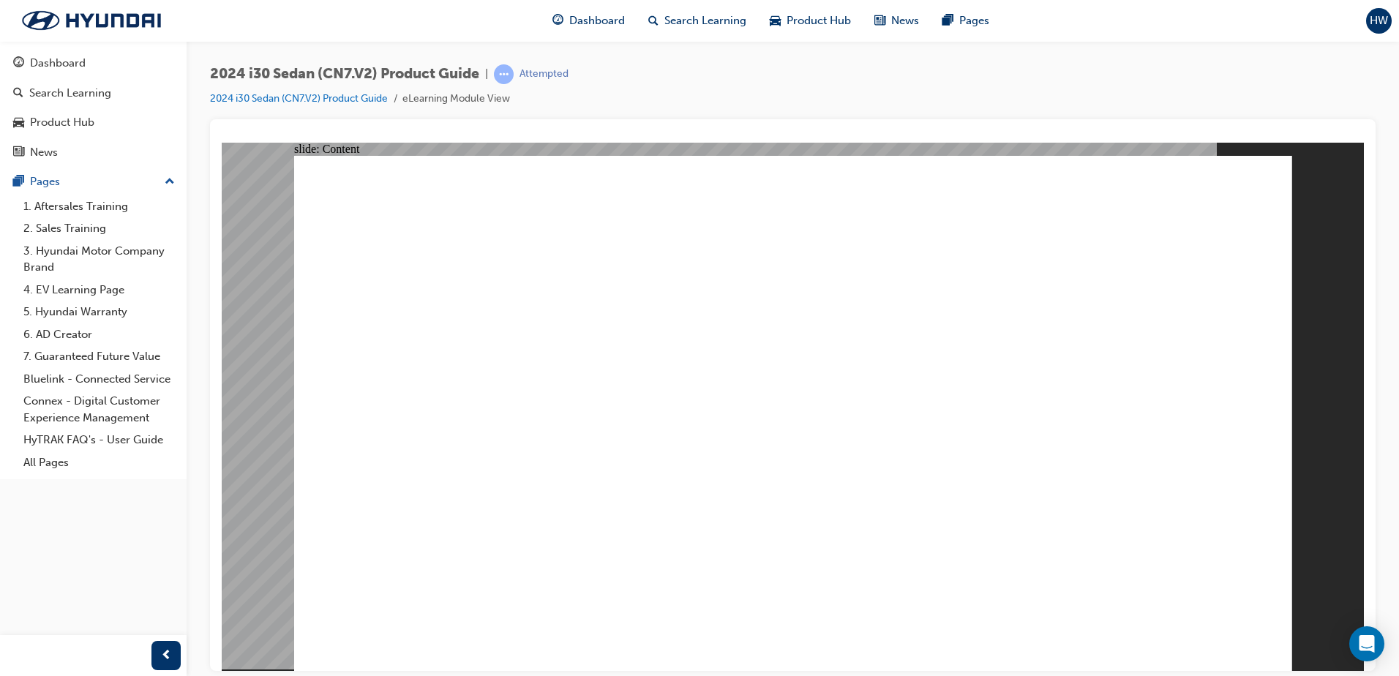
click at [222, 142] on image at bounding box center [222, 142] width 0 height 0
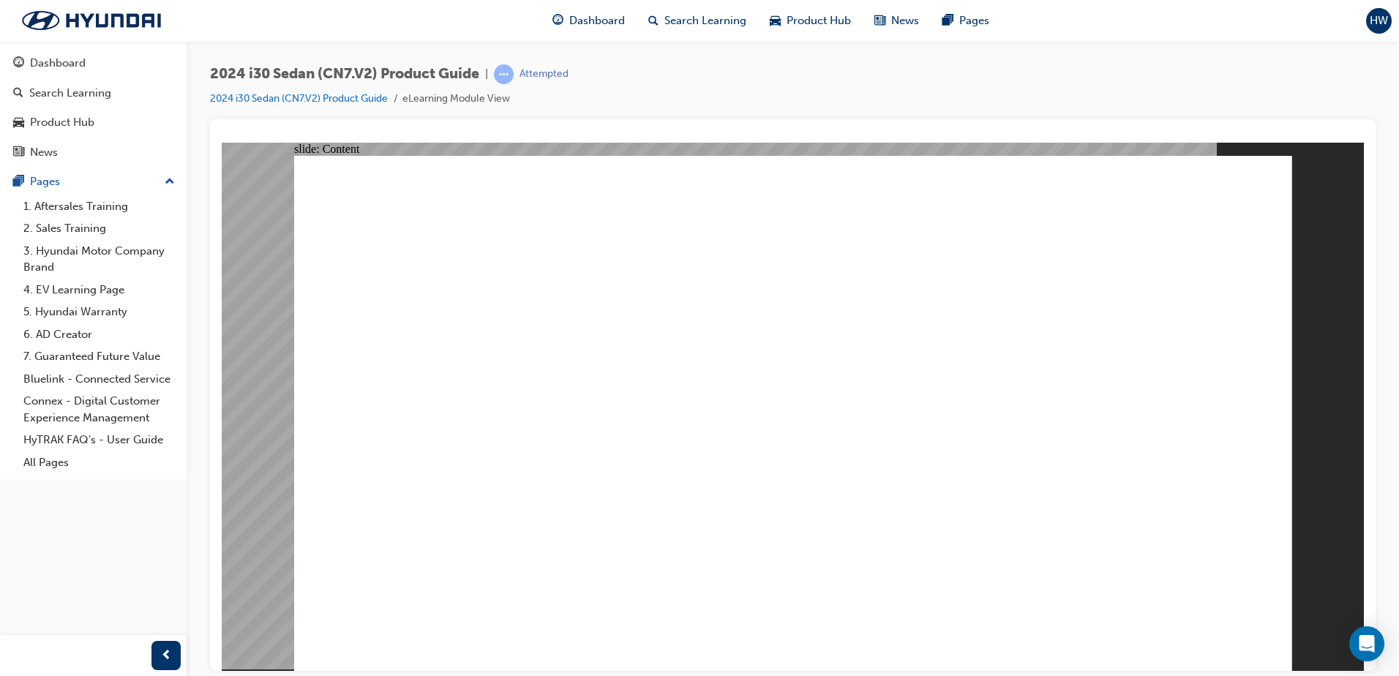
click at [222, 142] on image at bounding box center [222, 142] width 0 height 0
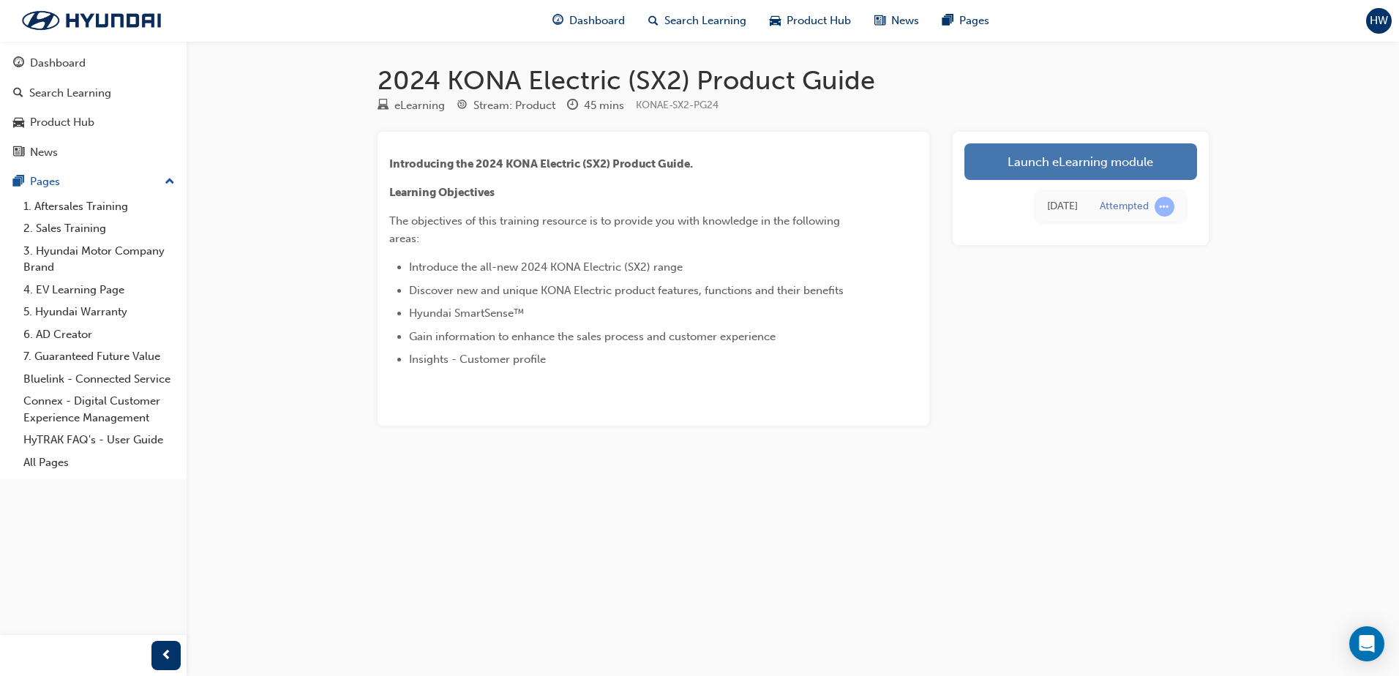
click at [1021, 164] on link "Launch eLearning module" at bounding box center [1081, 161] width 233 height 37
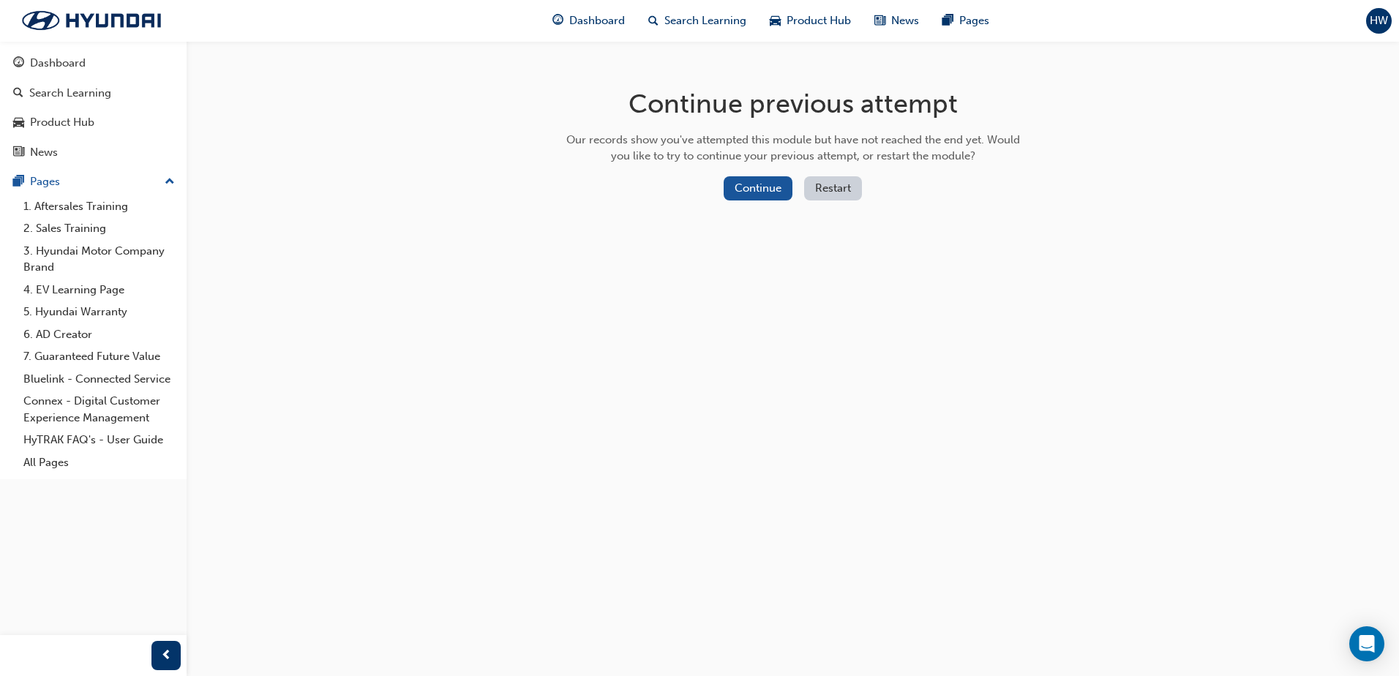
click at [831, 187] on button "Restart" at bounding box center [833, 188] width 58 height 24
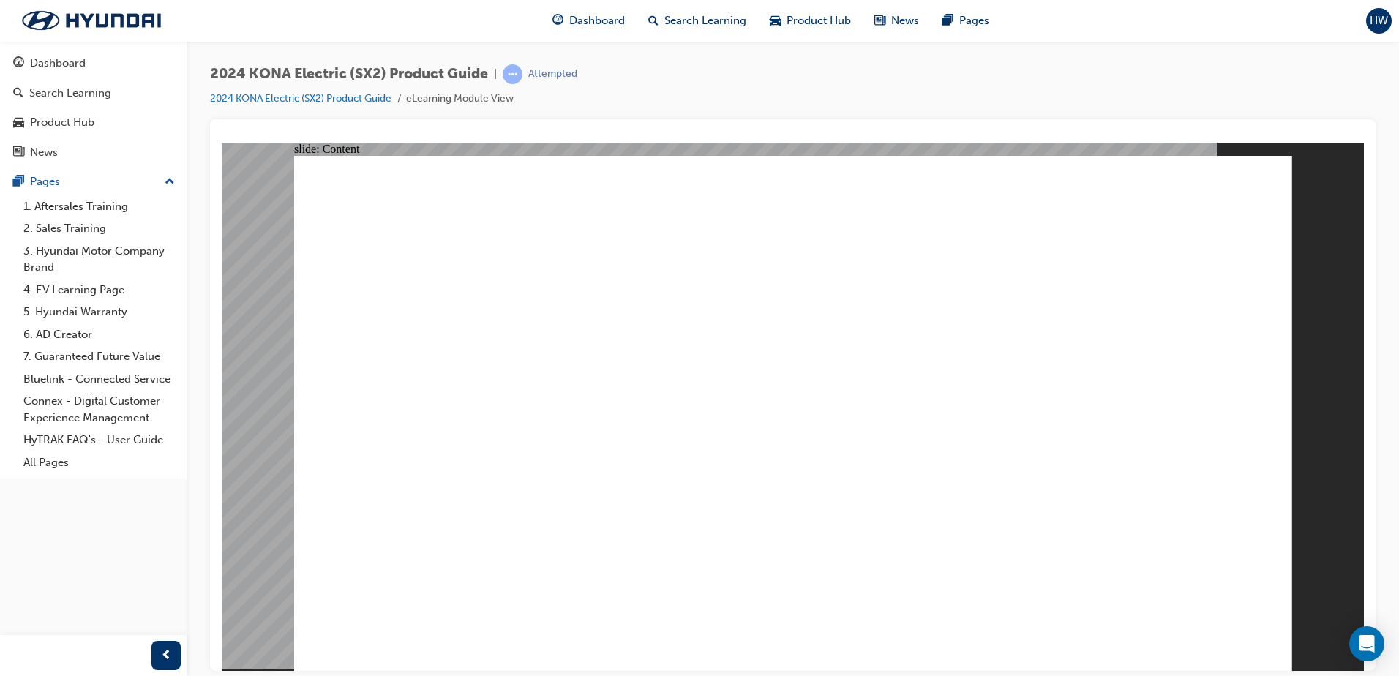
click at [222, 142] on image at bounding box center [222, 142] width 0 height 0
